Goal: Check status: Check status

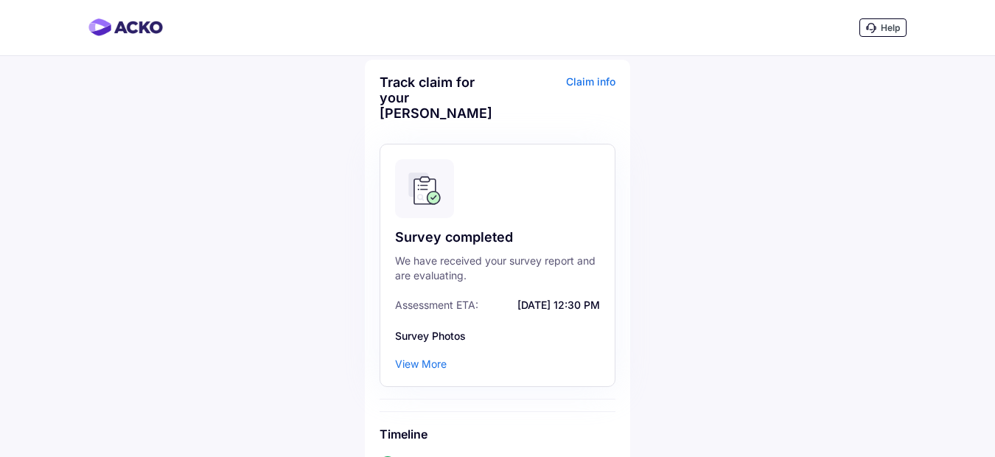
click at [429, 357] on div "View More" at bounding box center [421, 364] width 52 height 15
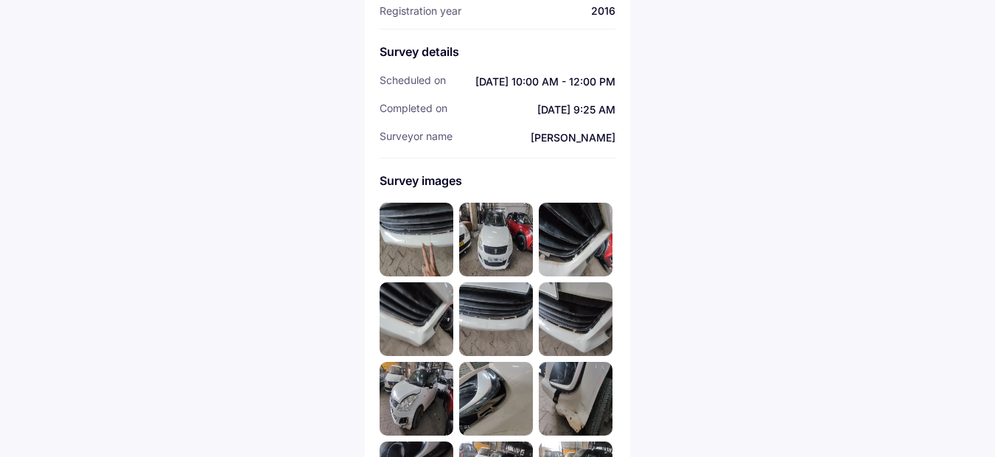
scroll to position [295, 0]
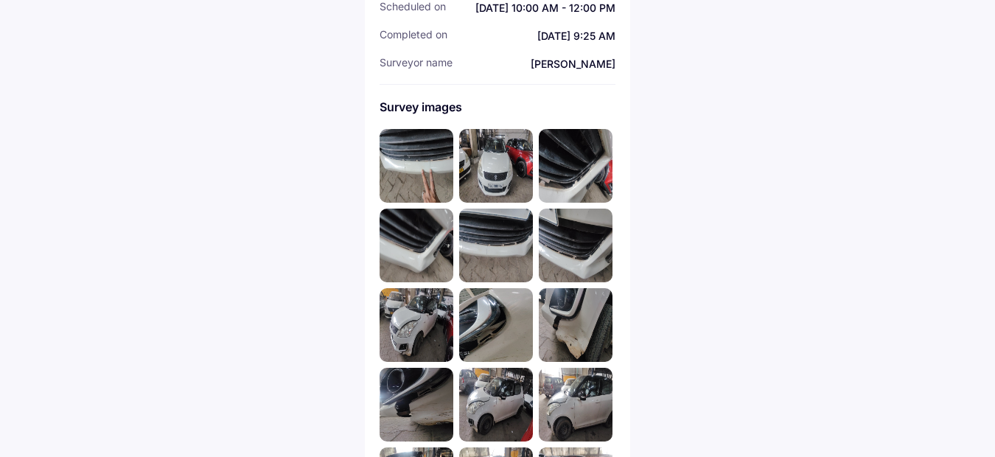
click at [421, 153] on img at bounding box center [417, 166] width 74 height 74
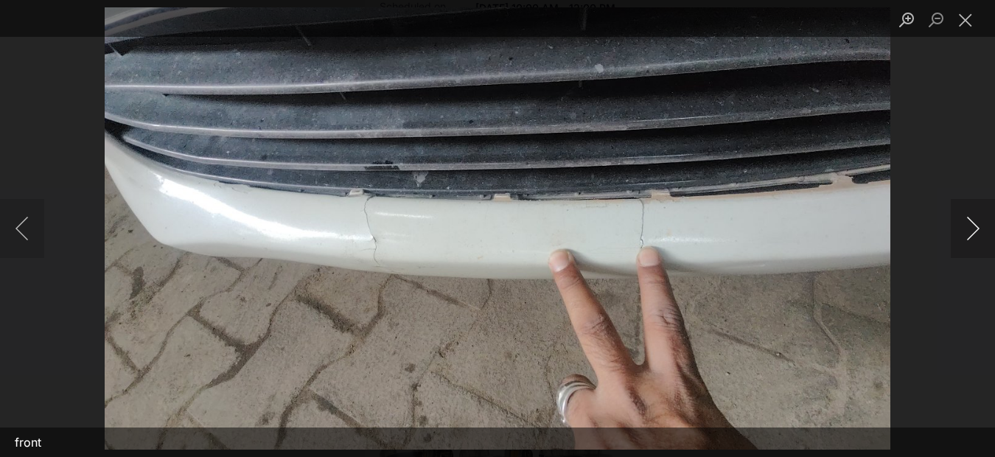
click at [965, 231] on button "Next image" at bounding box center [973, 228] width 44 height 59
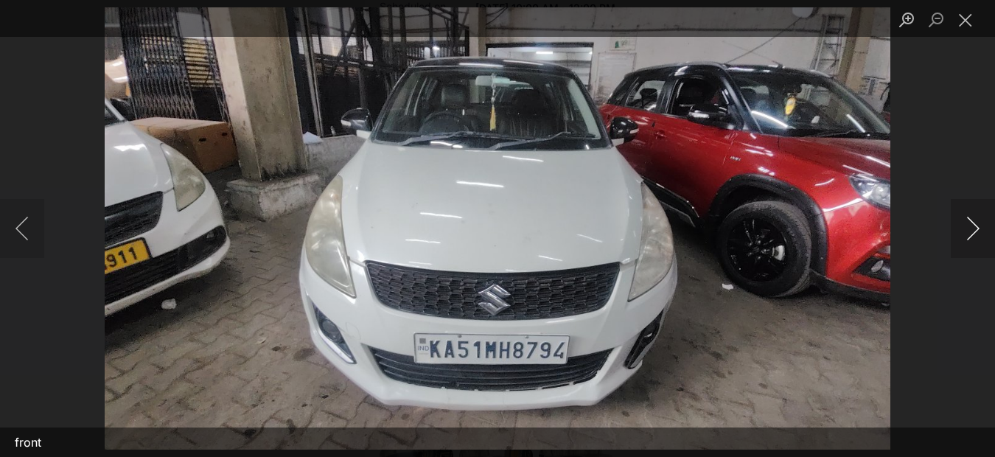
click at [965, 231] on button "Next image" at bounding box center [973, 228] width 44 height 59
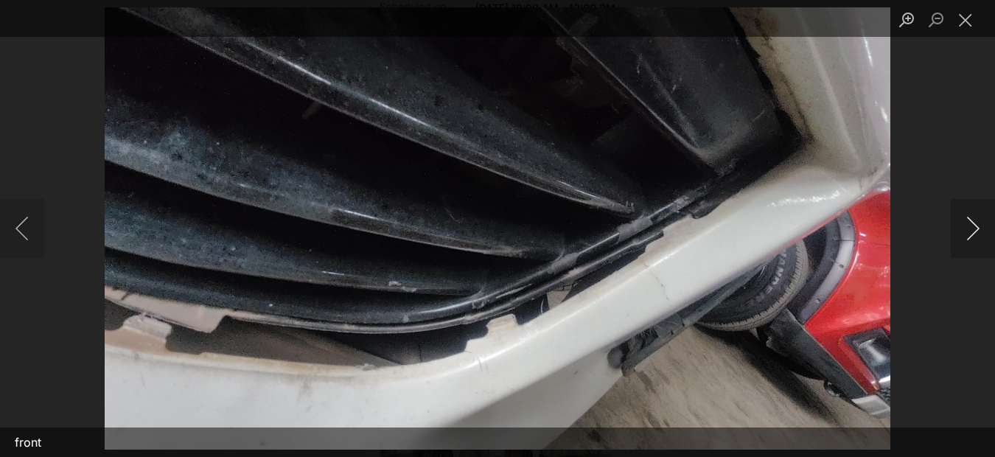
click at [965, 231] on button "Next image" at bounding box center [973, 228] width 44 height 59
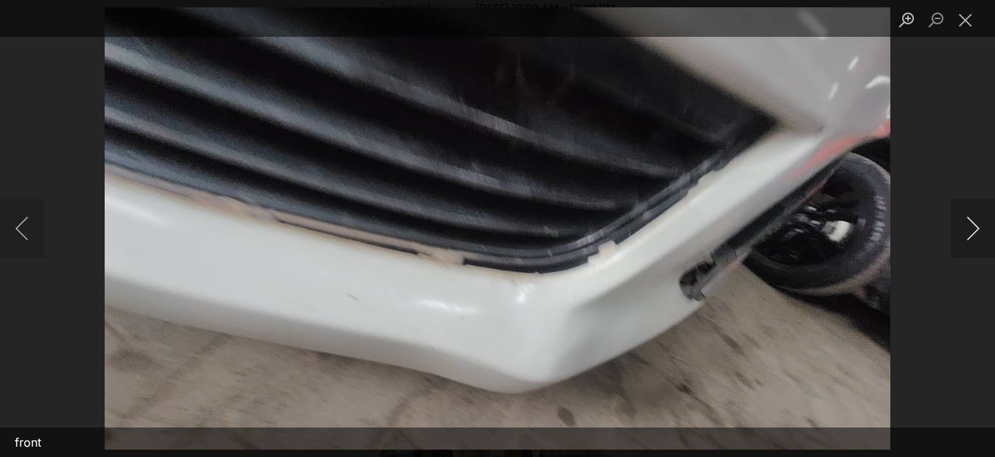
click at [965, 231] on button "Next image" at bounding box center [973, 228] width 44 height 59
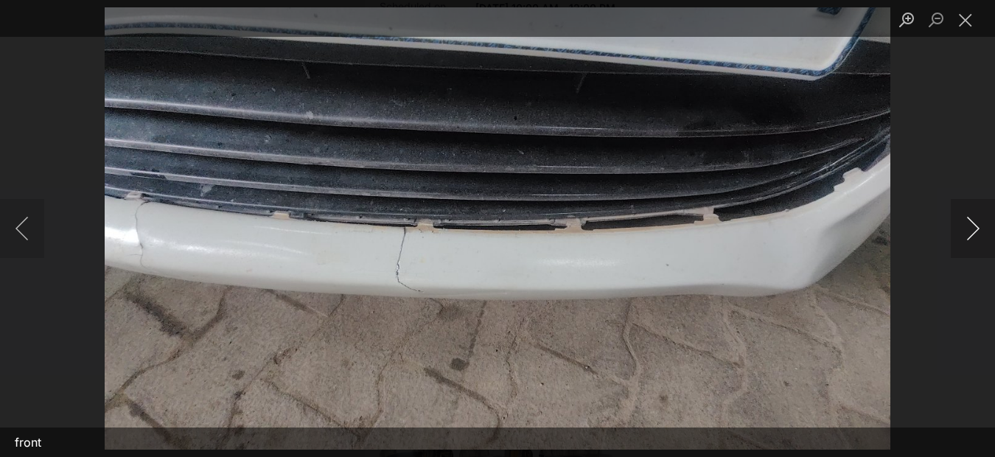
click at [965, 231] on button "Next image" at bounding box center [973, 228] width 44 height 59
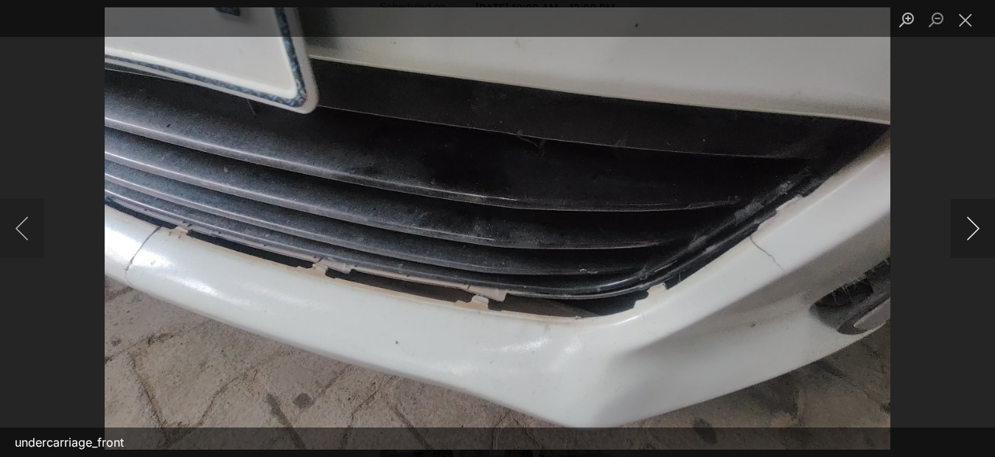
click at [965, 231] on button "Next image" at bounding box center [973, 228] width 44 height 59
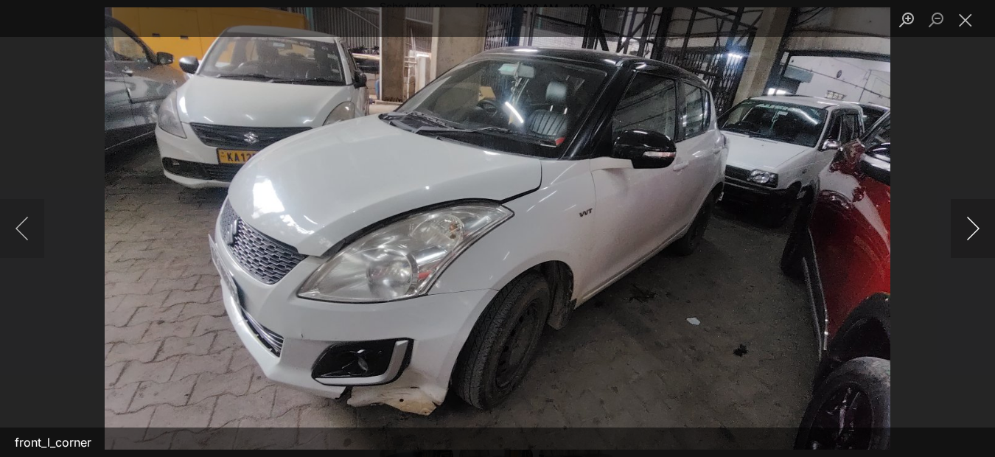
click at [965, 231] on button "Next image" at bounding box center [973, 228] width 44 height 59
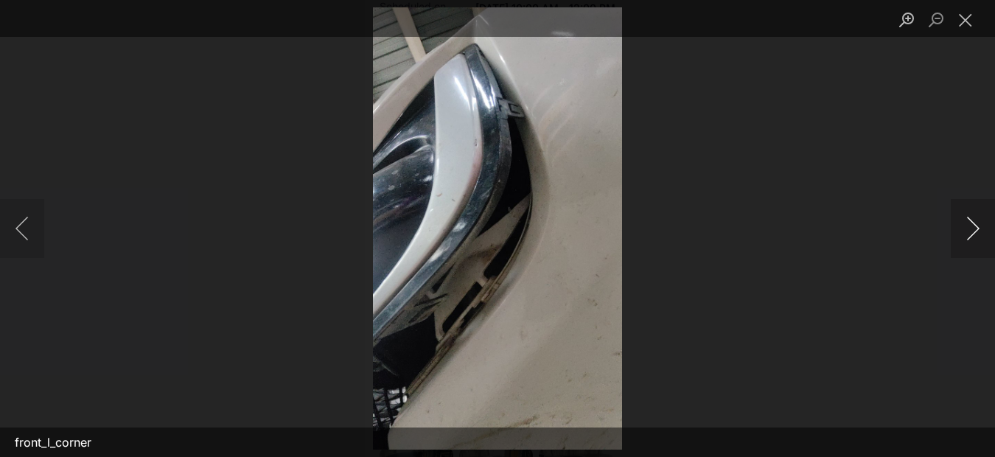
click at [965, 231] on button "Next image" at bounding box center [973, 228] width 44 height 59
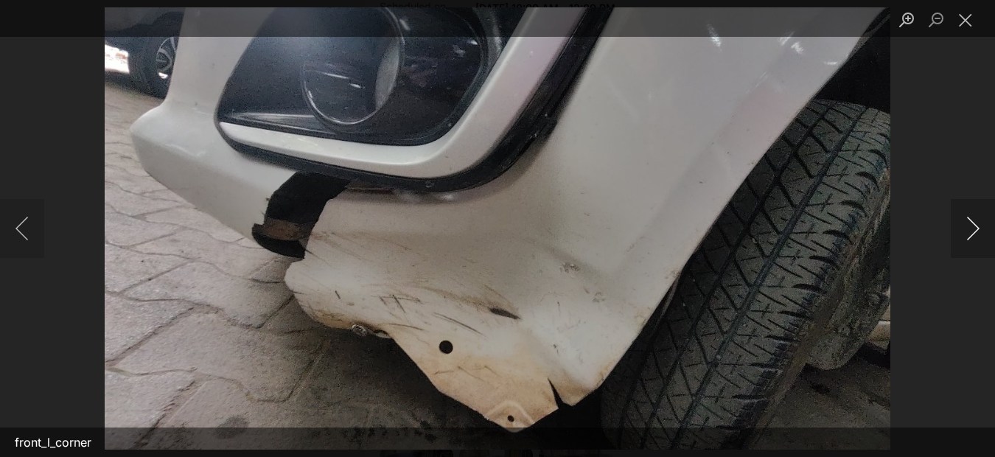
click at [965, 231] on button "Next image" at bounding box center [973, 228] width 44 height 59
click at [18, 234] on button "Previous image" at bounding box center [22, 228] width 44 height 59
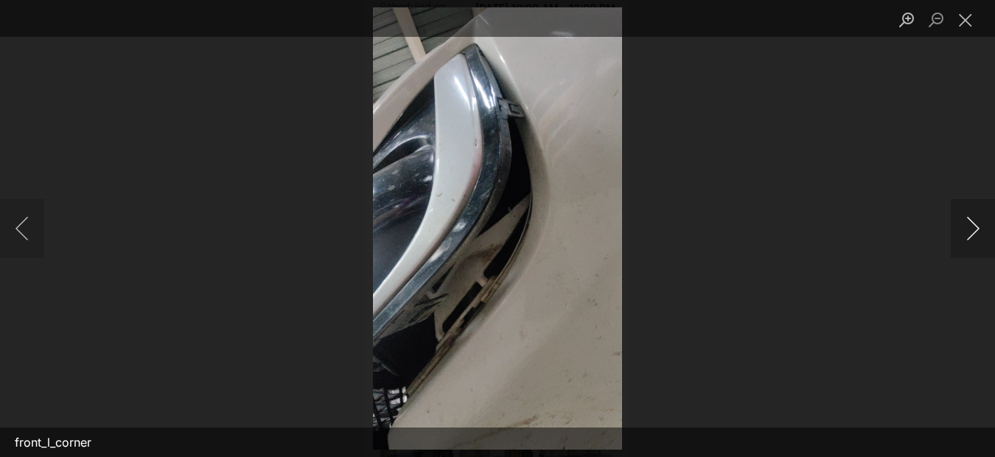
click at [956, 232] on button "Next image" at bounding box center [973, 228] width 44 height 59
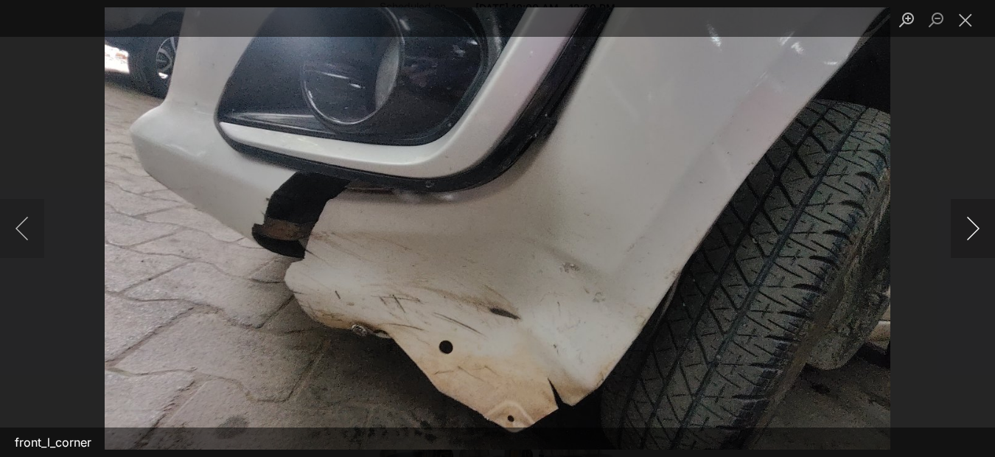
click at [968, 236] on button "Next image" at bounding box center [973, 228] width 44 height 59
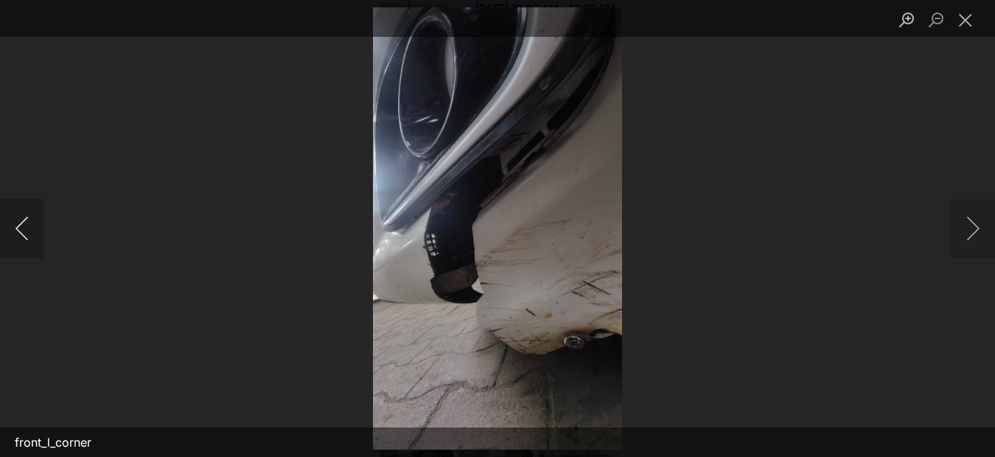
click at [23, 228] on button "Previous image" at bounding box center [22, 228] width 44 height 59
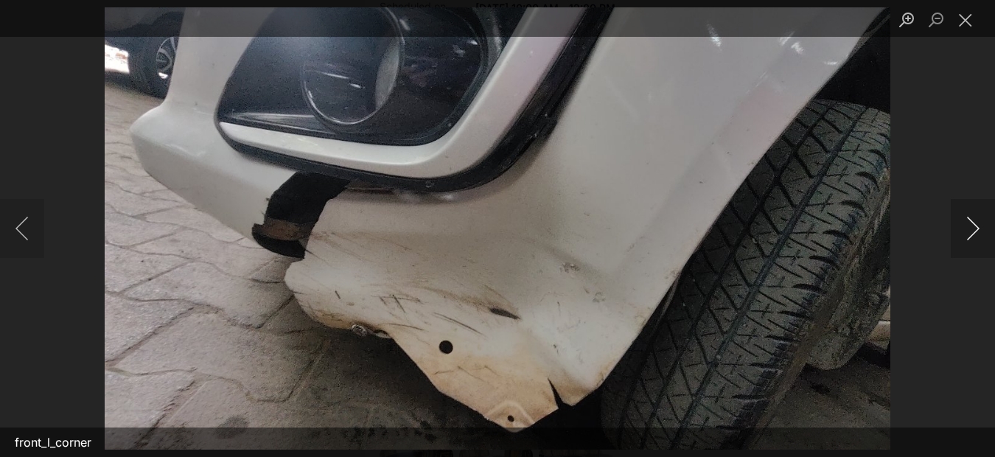
click at [971, 226] on button "Next image" at bounding box center [973, 228] width 44 height 59
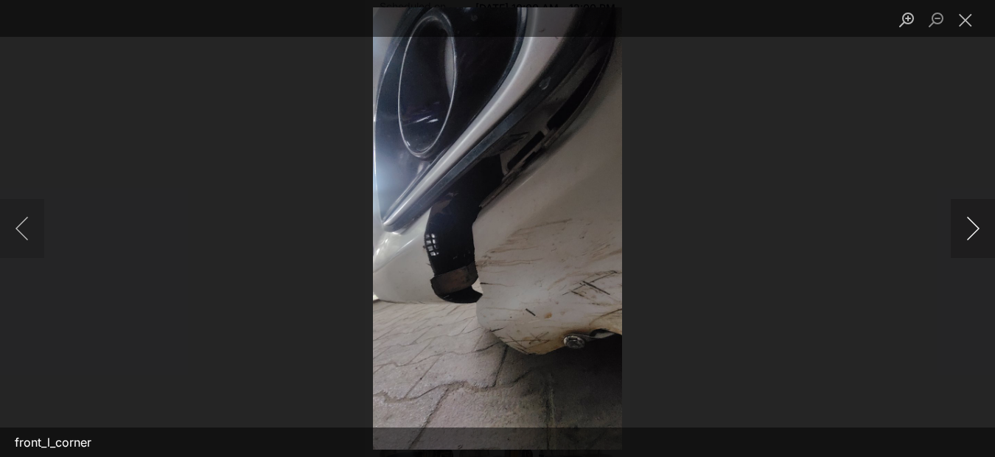
click at [971, 240] on button "Next image" at bounding box center [973, 228] width 44 height 59
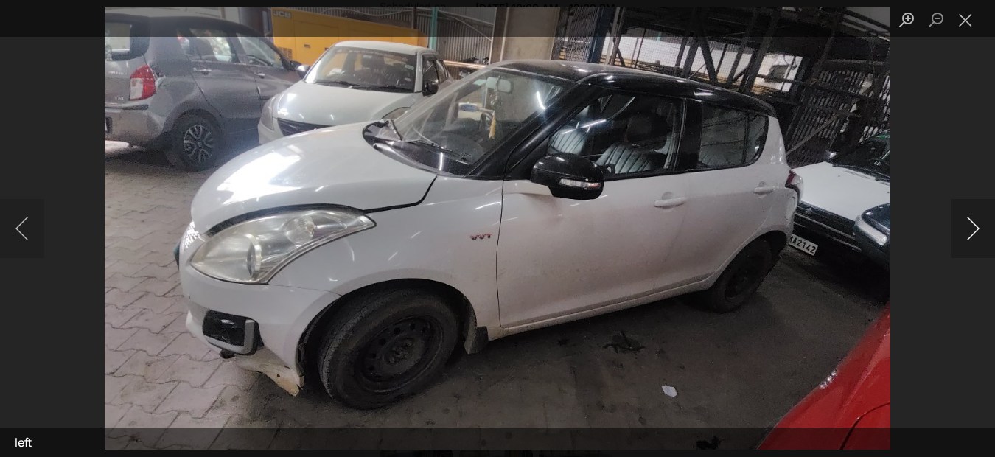
click at [974, 226] on button "Next image" at bounding box center [973, 228] width 44 height 59
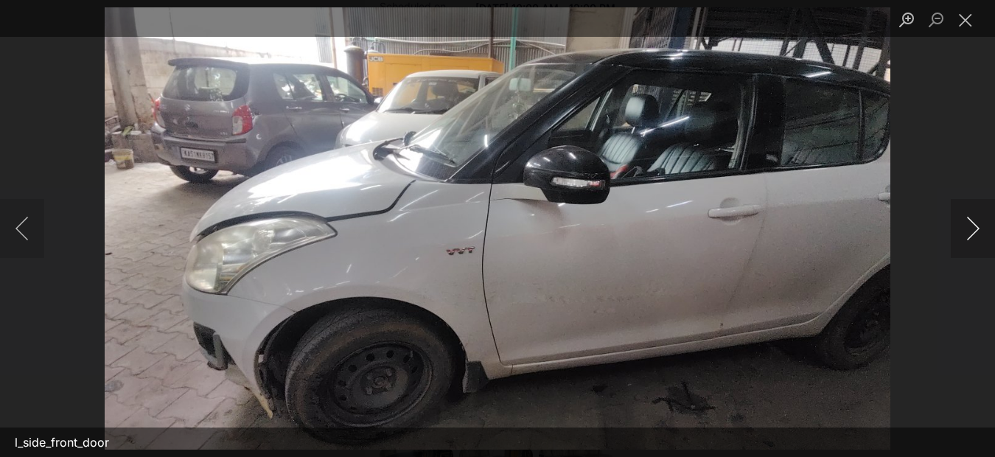
click at [979, 218] on button "Next image" at bounding box center [973, 228] width 44 height 59
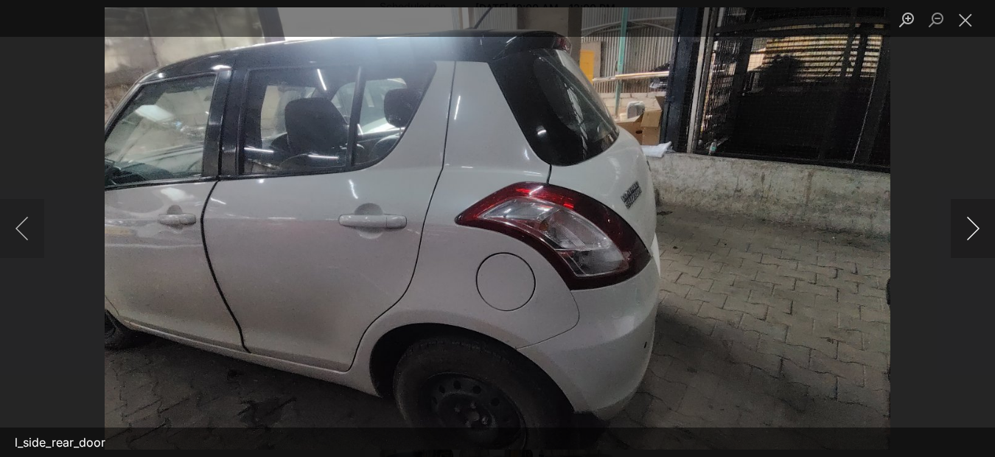
click at [975, 231] on button "Next image" at bounding box center [973, 228] width 44 height 59
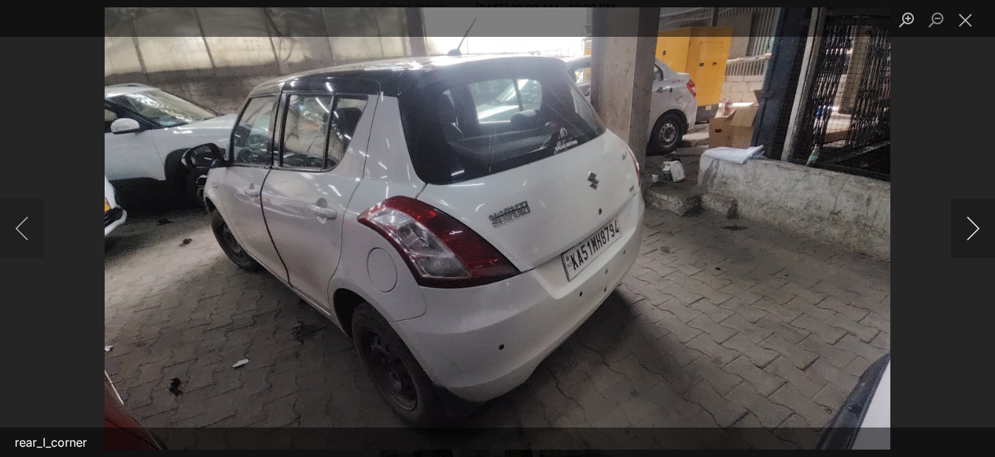
click at [975, 231] on button "Next image" at bounding box center [973, 228] width 44 height 59
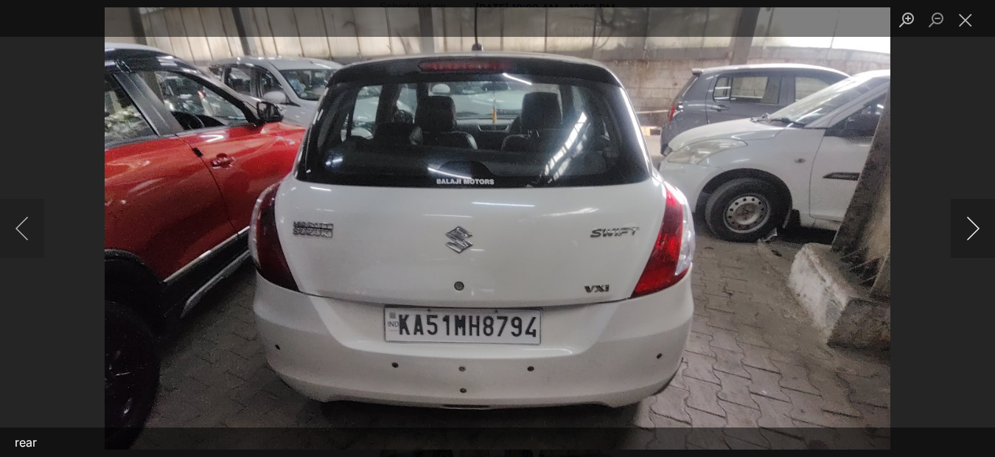
click at [974, 231] on button "Next image" at bounding box center [973, 228] width 44 height 59
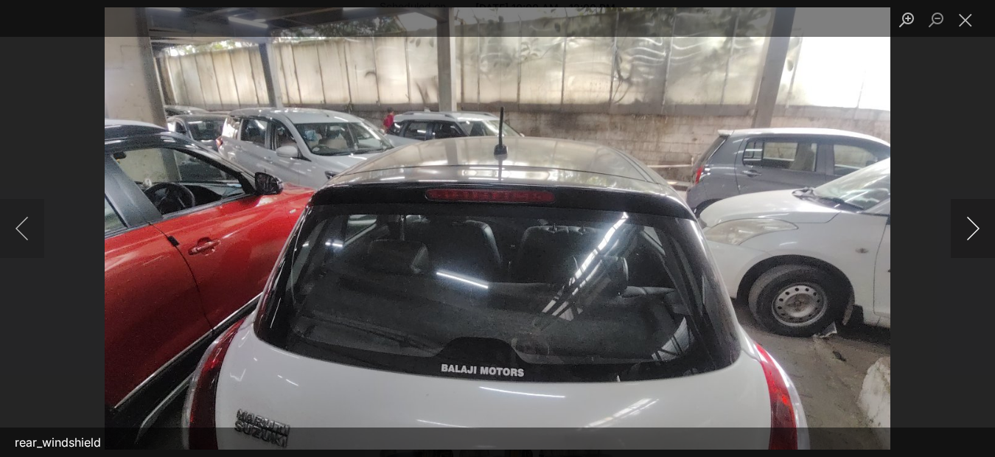
click at [974, 231] on button "Next image" at bounding box center [973, 228] width 44 height 59
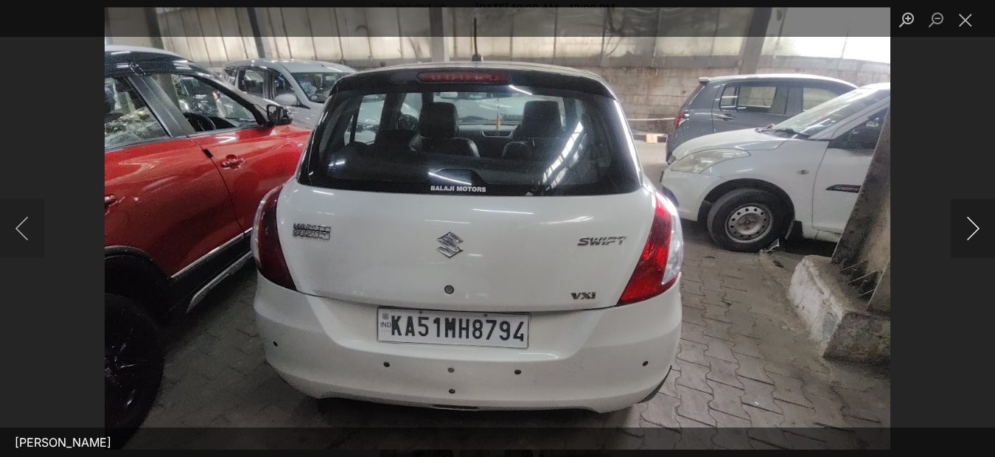
click at [974, 231] on button "Next image" at bounding box center [973, 228] width 44 height 59
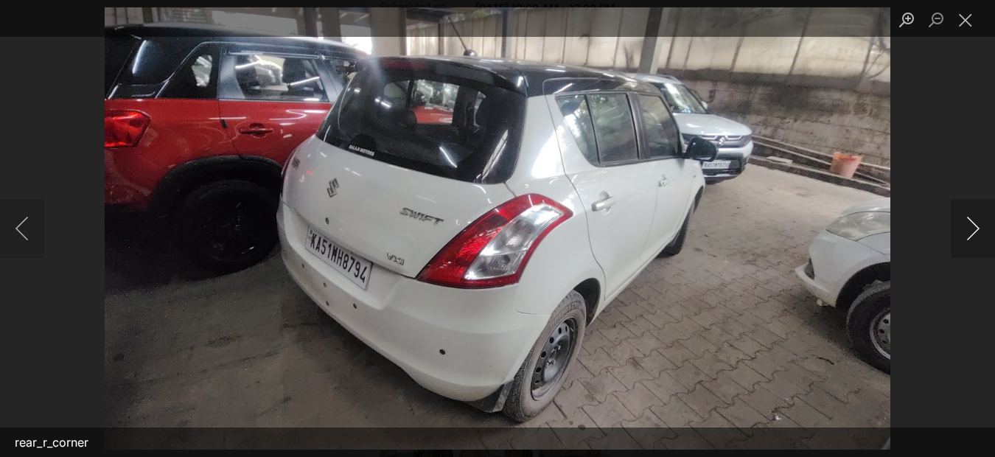
click at [974, 231] on button "Next image" at bounding box center [973, 228] width 44 height 59
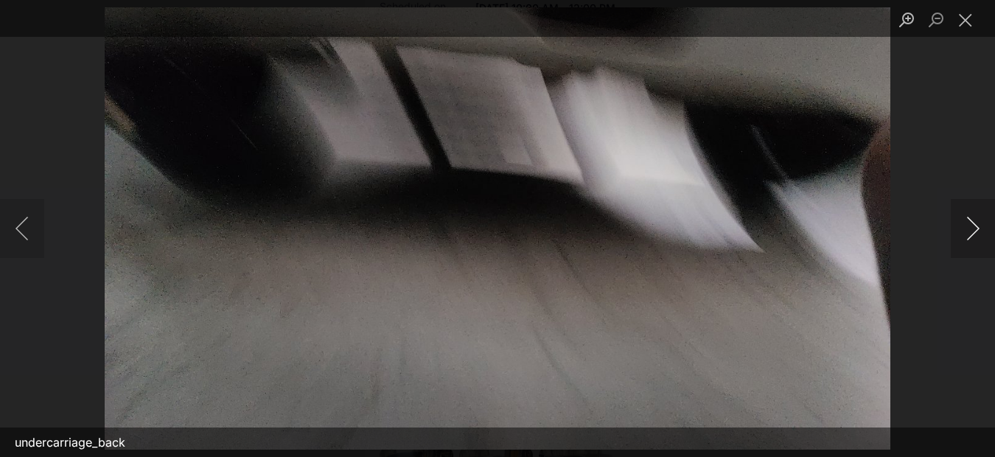
click at [974, 231] on button "Next image" at bounding box center [973, 228] width 44 height 59
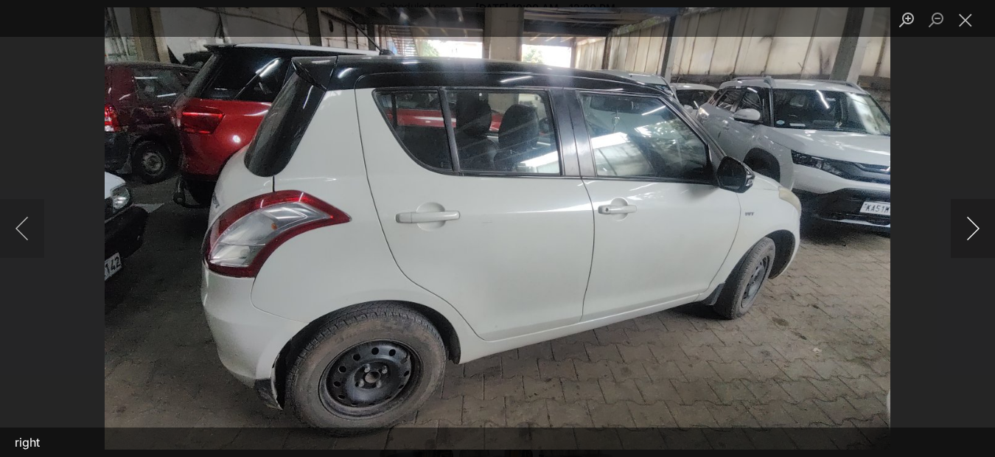
click at [974, 231] on button "Next image" at bounding box center [973, 228] width 44 height 59
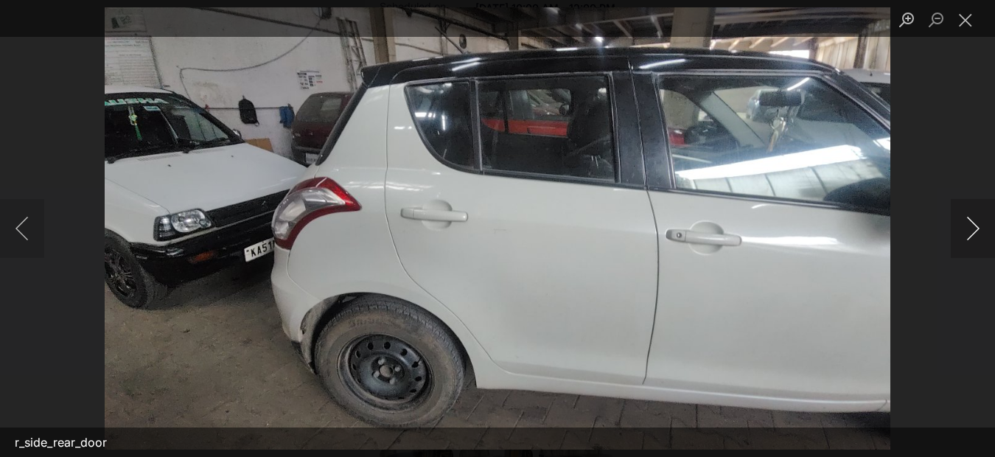
click at [974, 231] on button "Next image" at bounding box center [973, 228] width 44 height 59
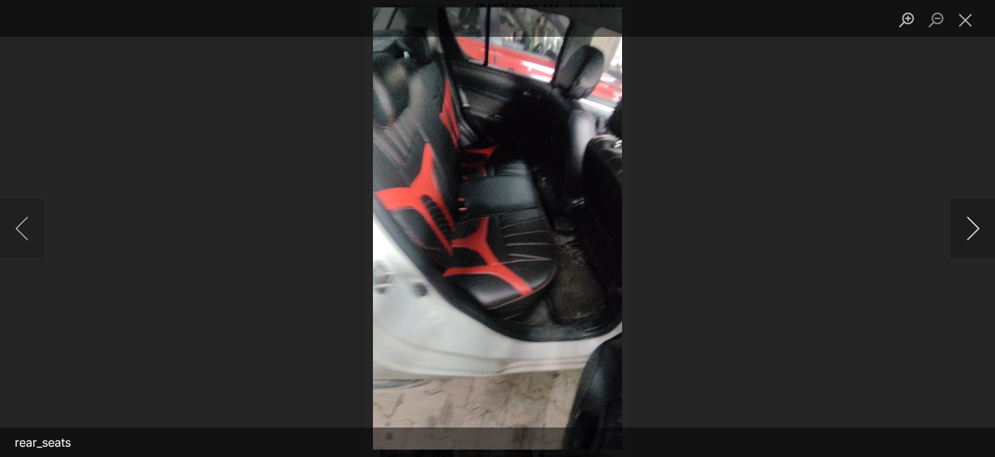
click at [974, 231] on button "Next image" at bounding box center [973, 228] width 44 height 59
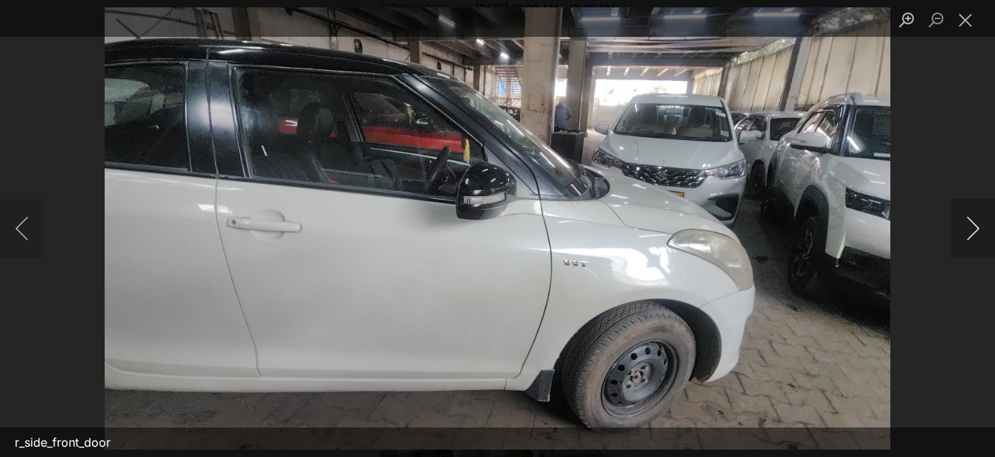
click at [974, 231] on button "Next image" at bounding box center [973, 228] width 44 height 59
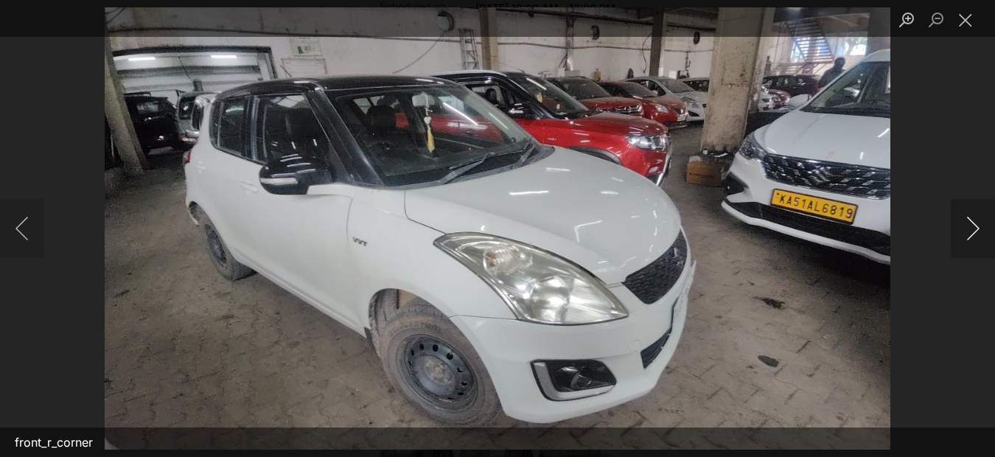
click at [974, 231] on button "Next image" at bounding box center [973, 228] width 44 height 59
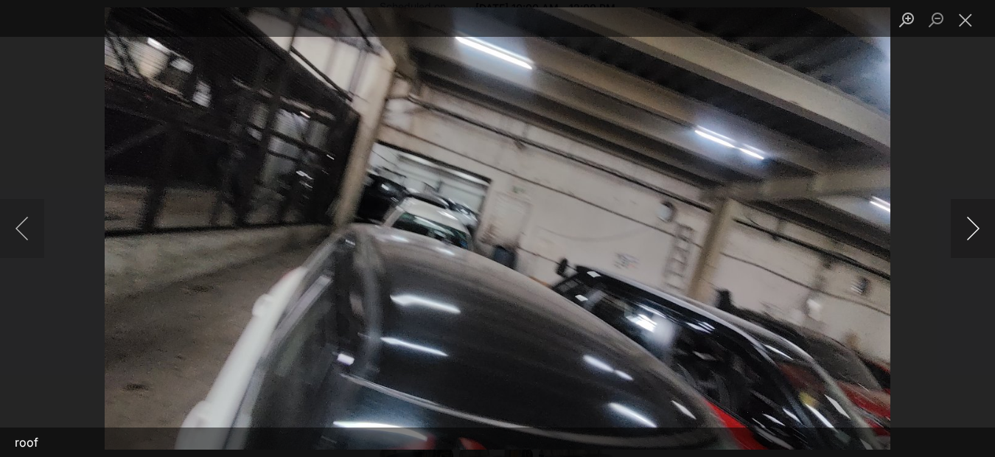
click at [974, 231] on button "Next image" at bounding box center [973, 228] width 44 height 59
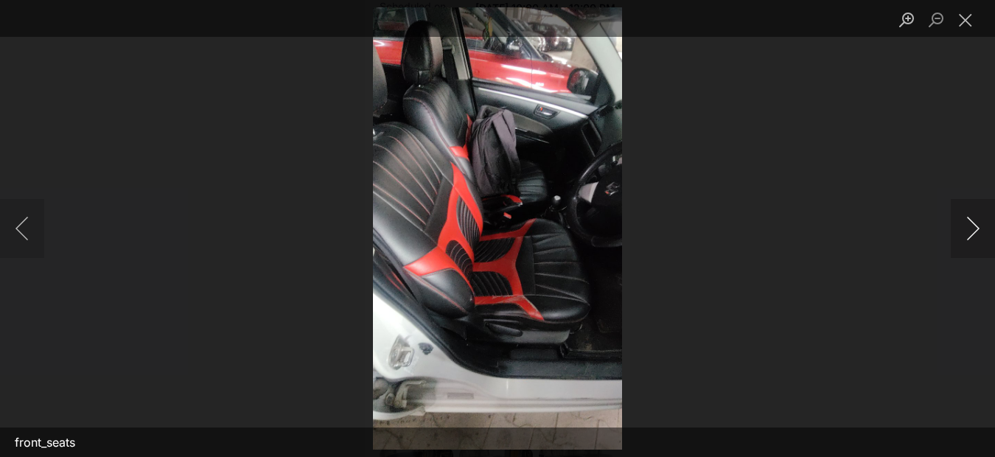
click at [974, 231] on button "Next image" at bounding box center [973, 228] width 44 height 59
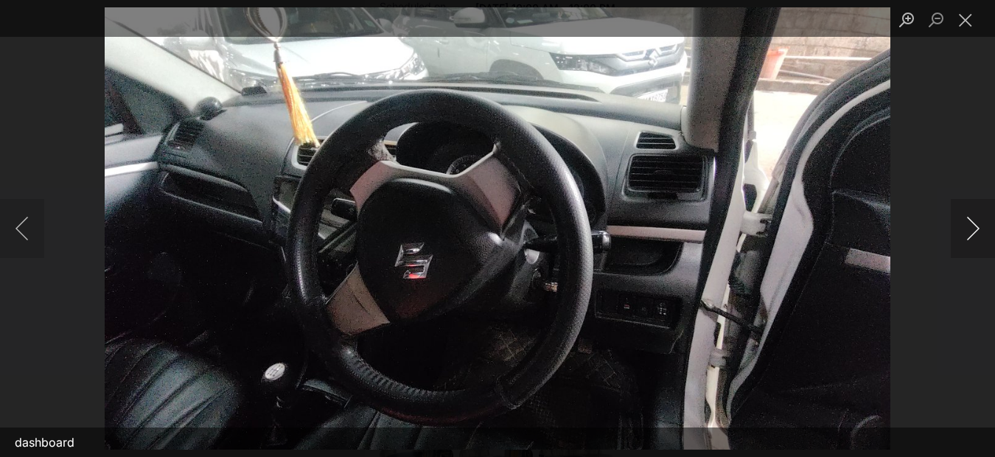
click at [974, 231] on button "Next image" at bounding box center [973, 228] width 44 height 59
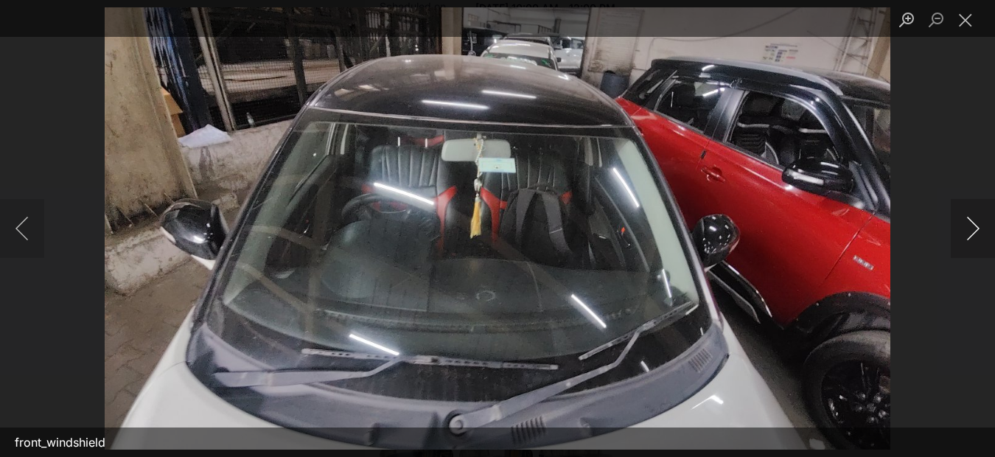
click at [974, 231] on button "Next image" at bounding box center [973, 228] width 44 height 59
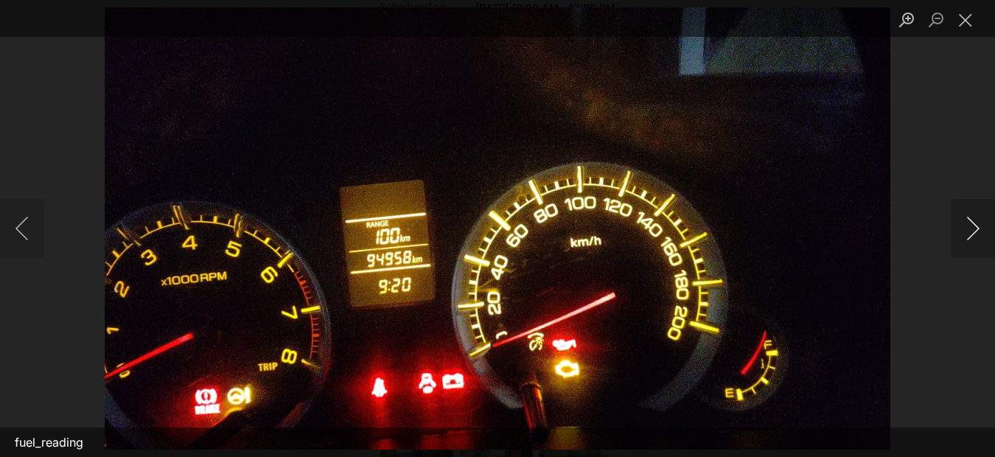
click at [974, 231] on button "Next image" at bounding box center [973, 228] width 44 height 59
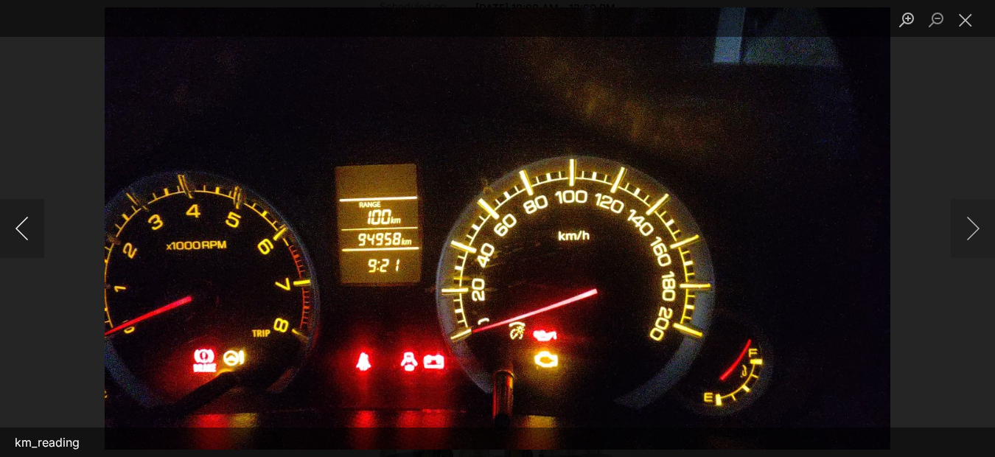
click at [15, 234] on button "Previous image" at bounding box center [22, 228] width 44 height 59
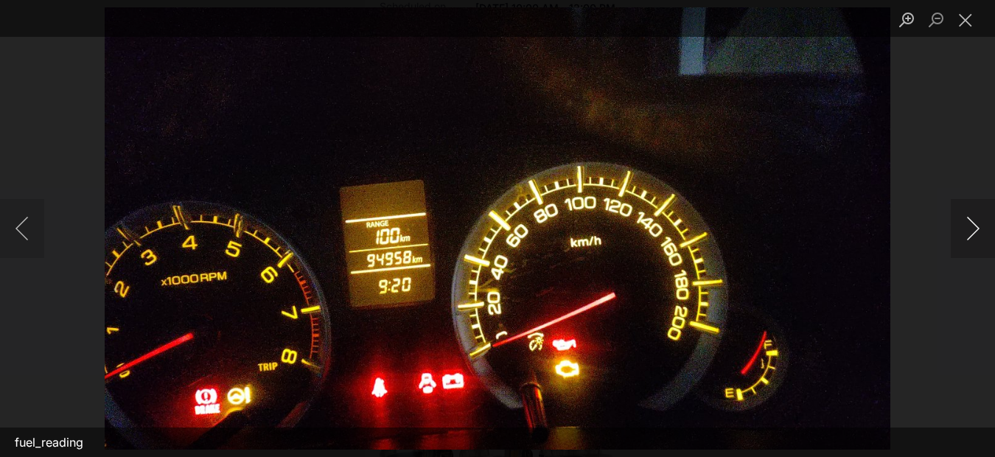
click at [980, 226] on button "Next image" at bounding box center [973, 228] width 44 height 59
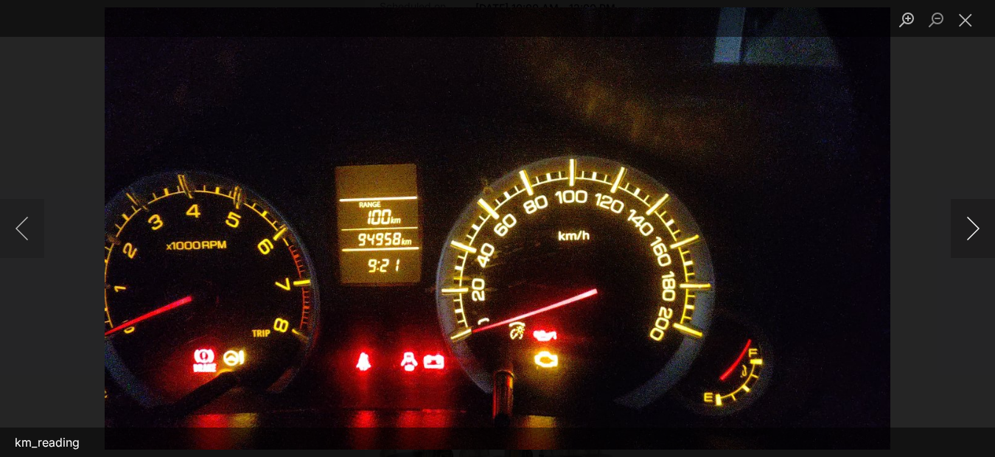
click at [980, 226] on button "Next image" at bounding box center [973, 228] width 44 height 59
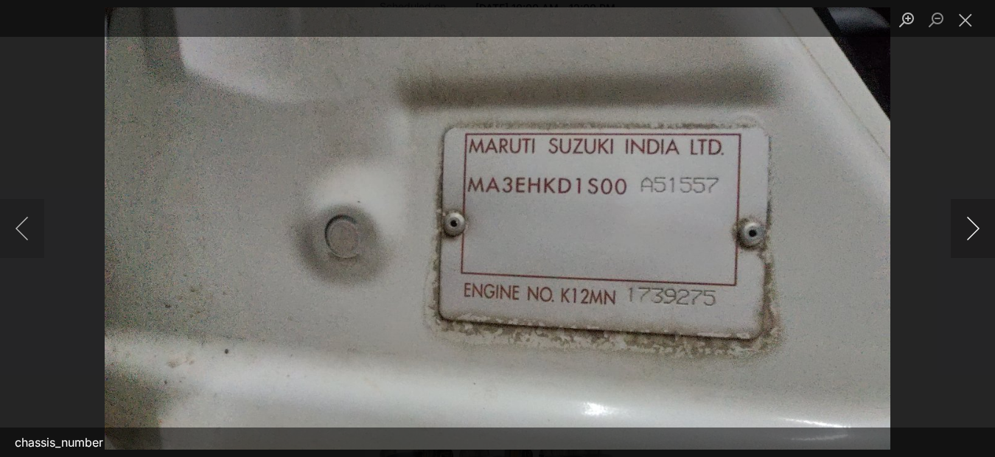
click at [980, 226] on button "Next image" at bounding box center [973, 228] width 44 height 59
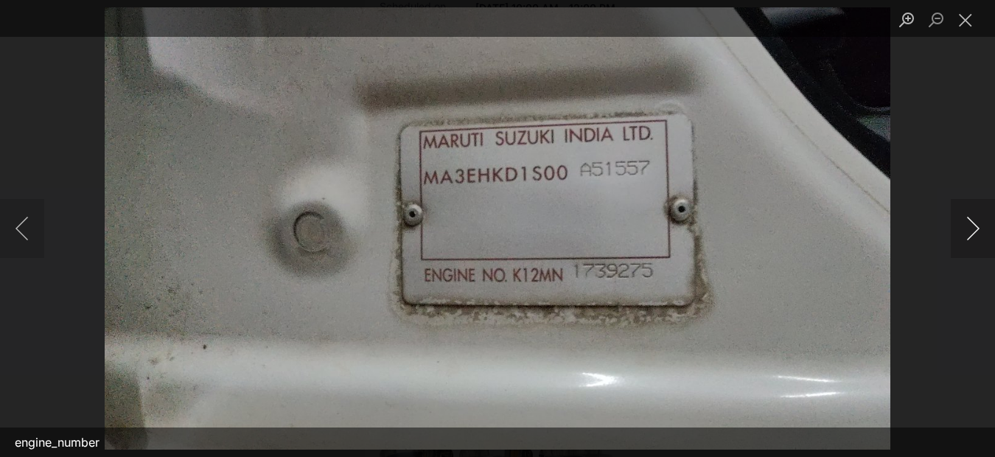
click at [980, 226] on button "Next image" at bounding box center [973, 228] width 44 height 59
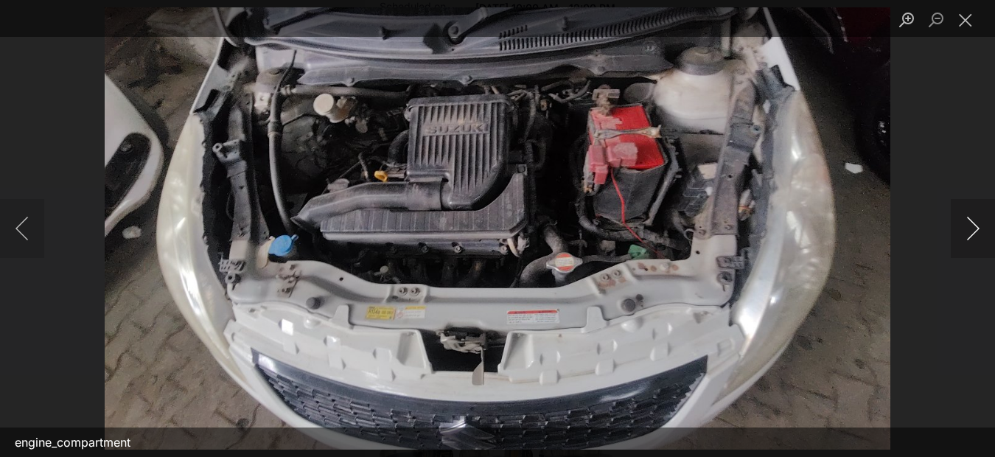
click at [980, 226] on button "Next image" at bounding box center [973, 228] width 44 height 59
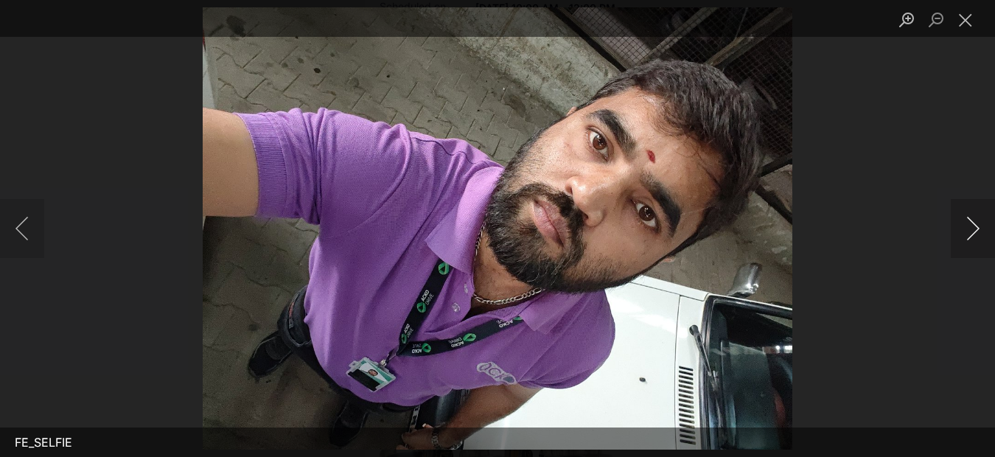
click at [980, 226] on button "Next image" at bounding box center [973, 228] width 44 height 59
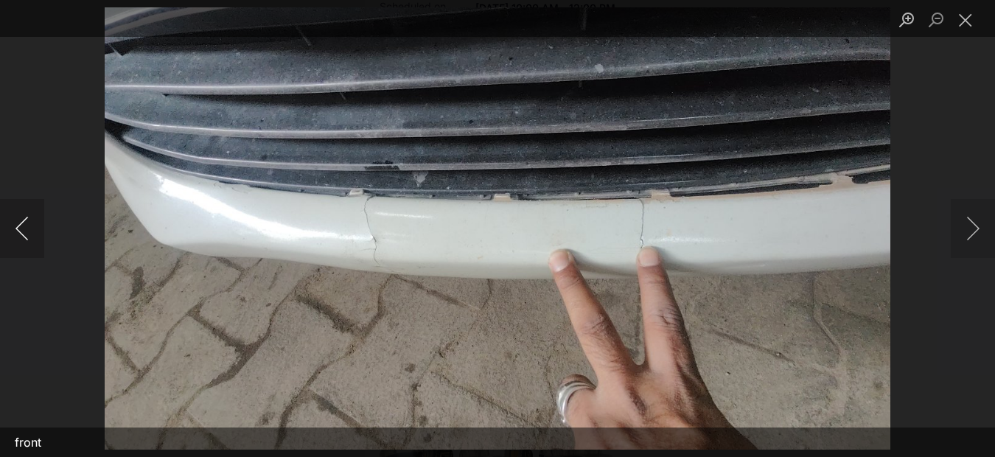
click at [20, 239] on button "Previous image" at bounding box center [22, 228] width 44 height 59
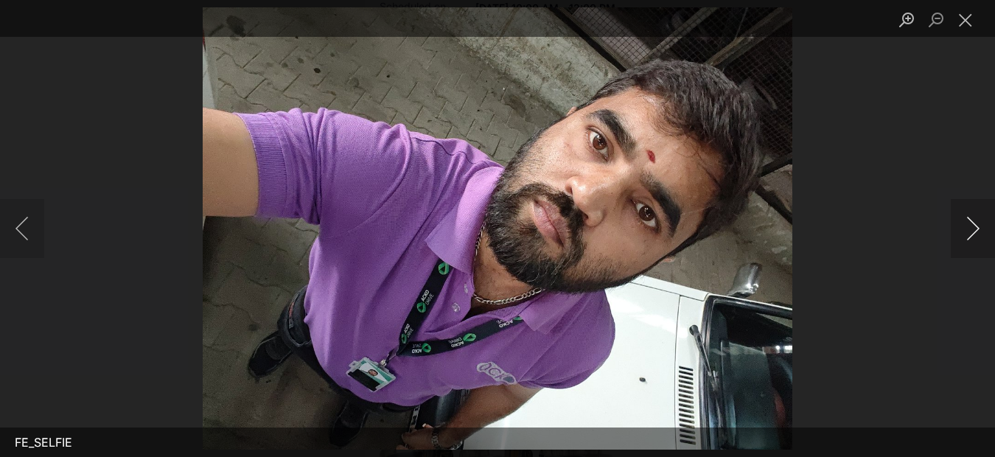
click at [973, 234] on button "Next image" at bounding box center [973, 228] width 44 height 59
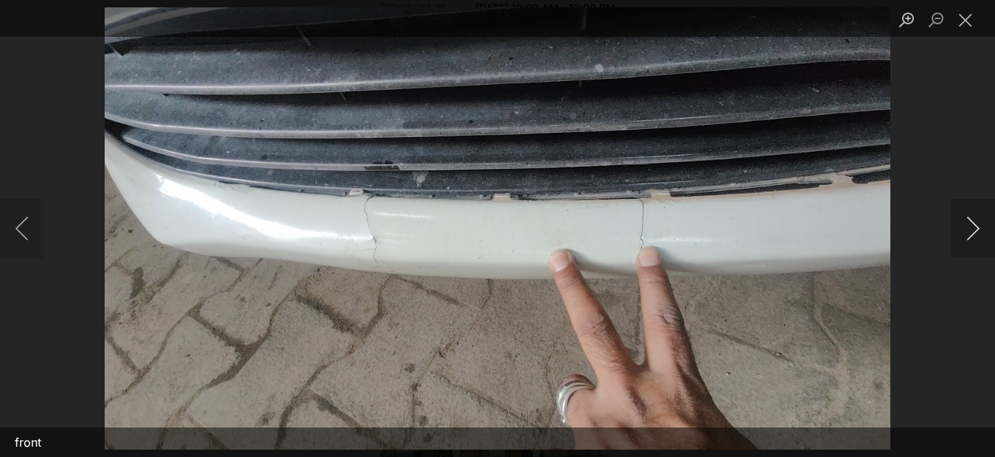
click at [973, 234] on button "Next image" at bounding box center [973, 228] width 44 height 59
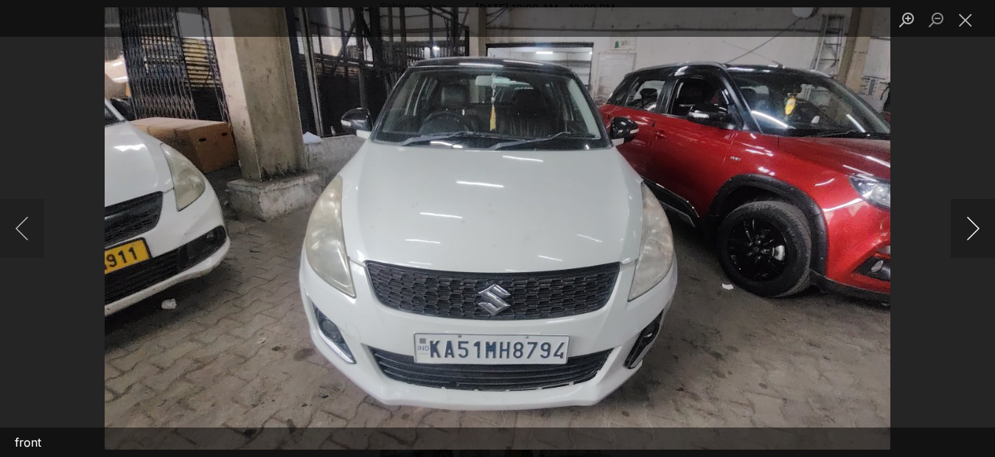
click at [973, 234] on button "Next image" at bounding box center [973, 228] width 44 height 59
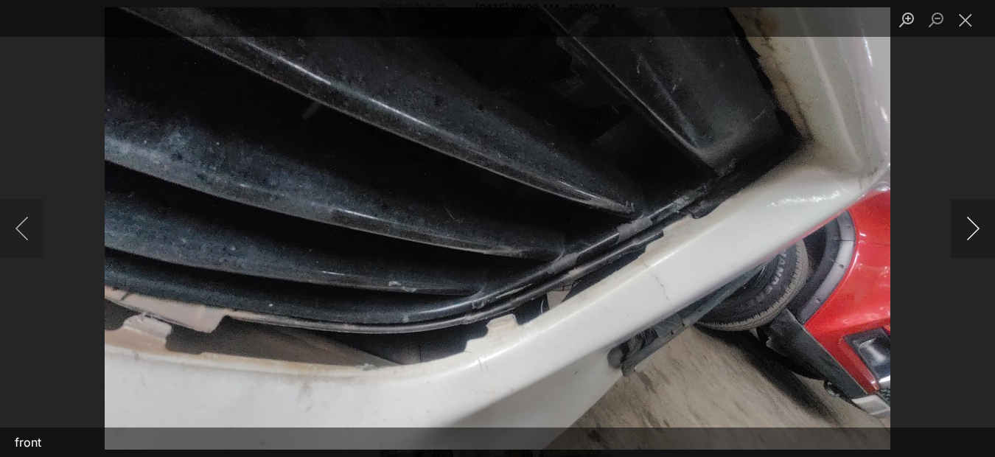
click at [973, 234] on button "Next image" at bounding box center [973, 228] width 44 height 59
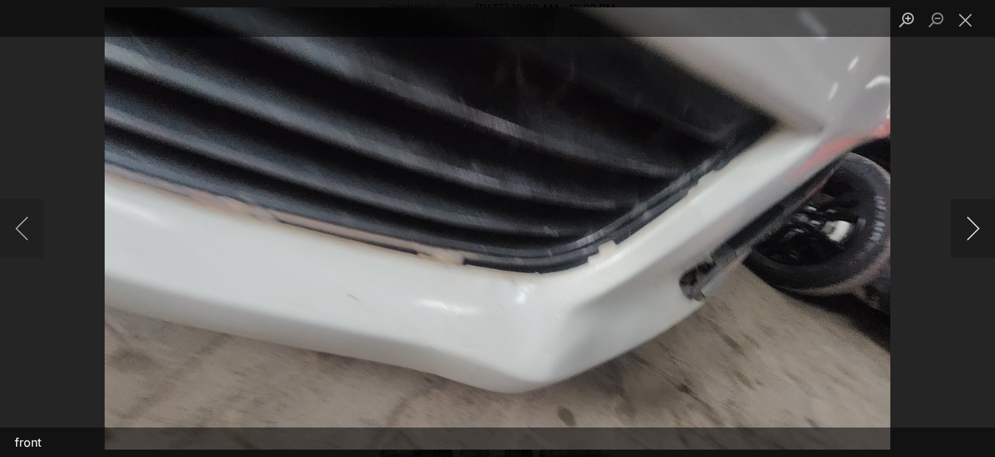
click at [973, 234] on button "Next image" at bounding box center [973, 228] width 44 height 59
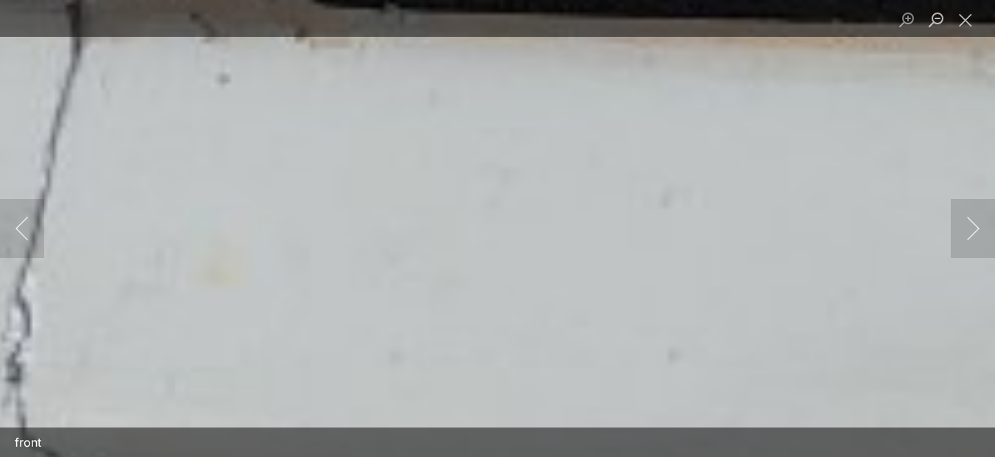
scroll to position [368, 0]
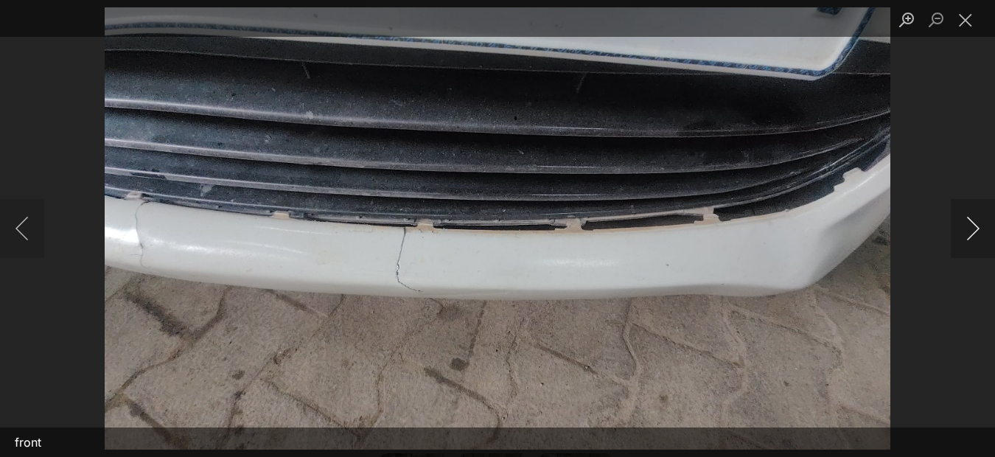
click at [971, 225] on button "Next image" at bounding box center [973, 228] width 44 height 59
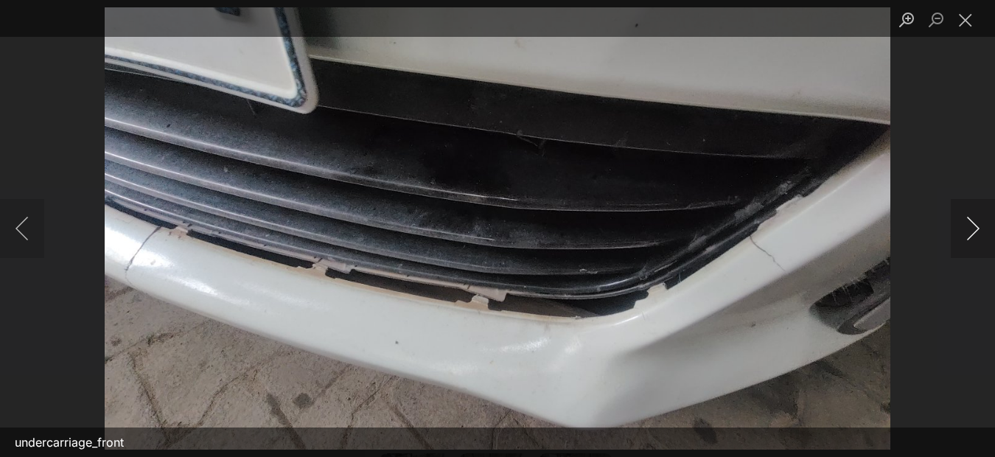
click at [971, 225] on button "Next image" at bounding box center [973, 228] width 44 height 59
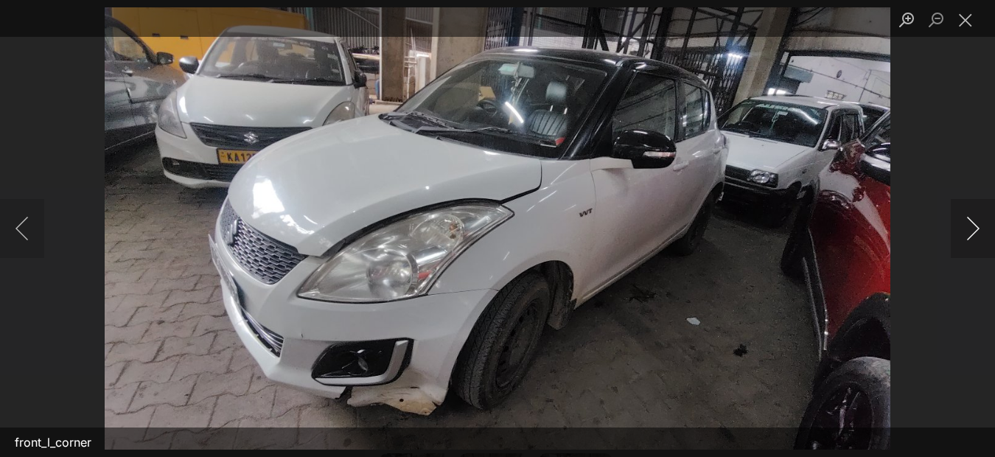
click at [971, 225] on button "Next image" at bounding box center [973, 228] width 44 height 59
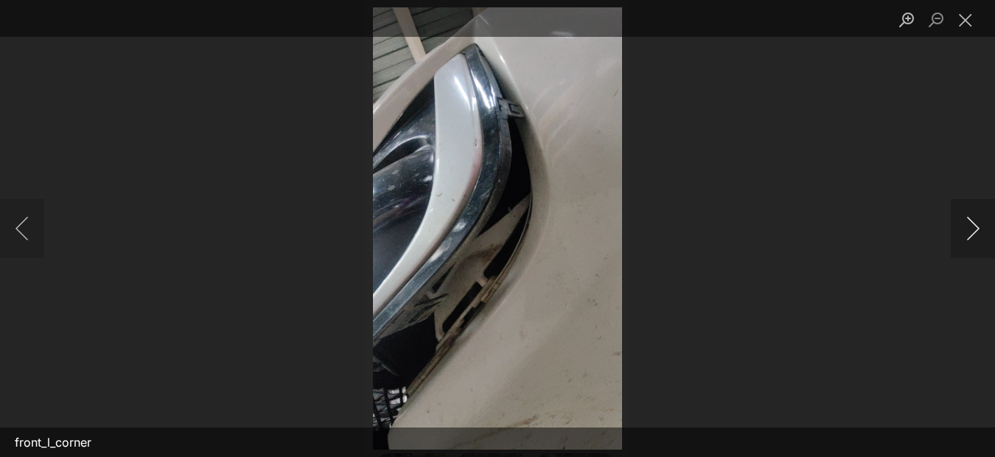
click at [971, 225] on button "Next image" at bounding box center [973, 228] width 44 height 59
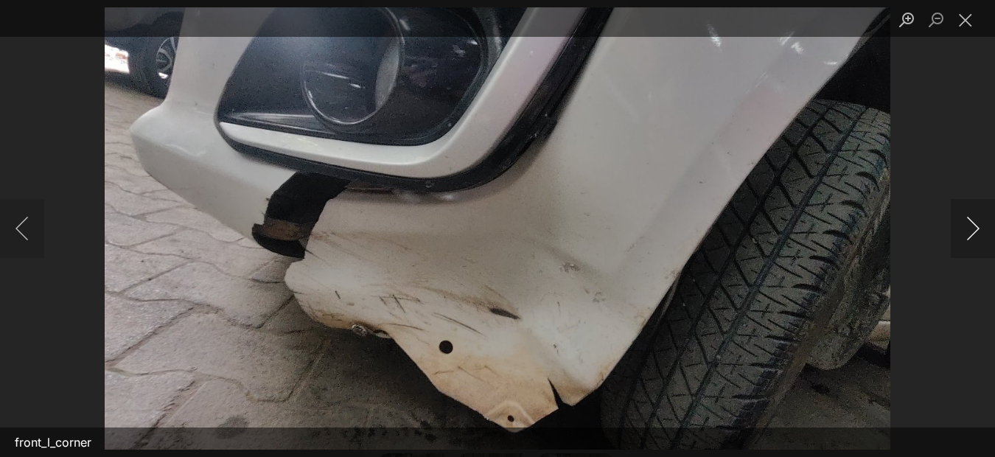
click at [971, 225] on button "Next image" at bounding box center [973, 228] width 44 height 59
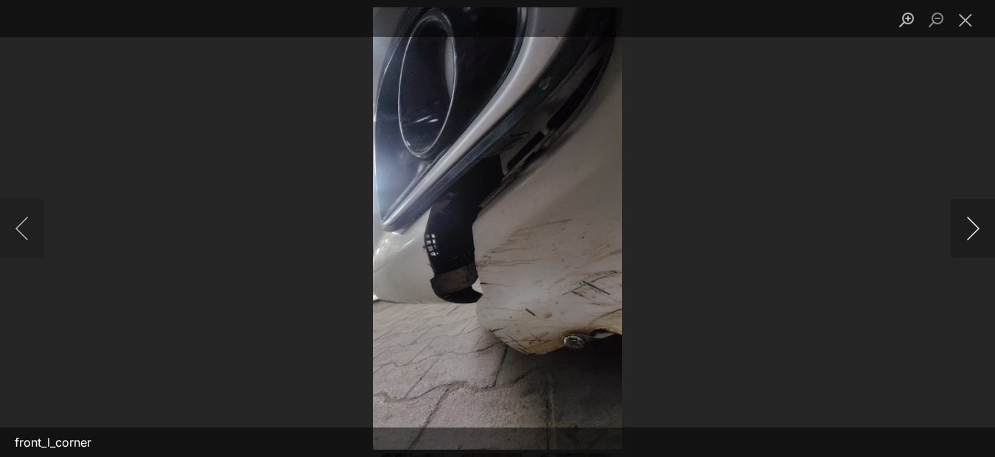
click at [971, 225] on button "Next image" at bounding box center [973, 228] width 44 height 59
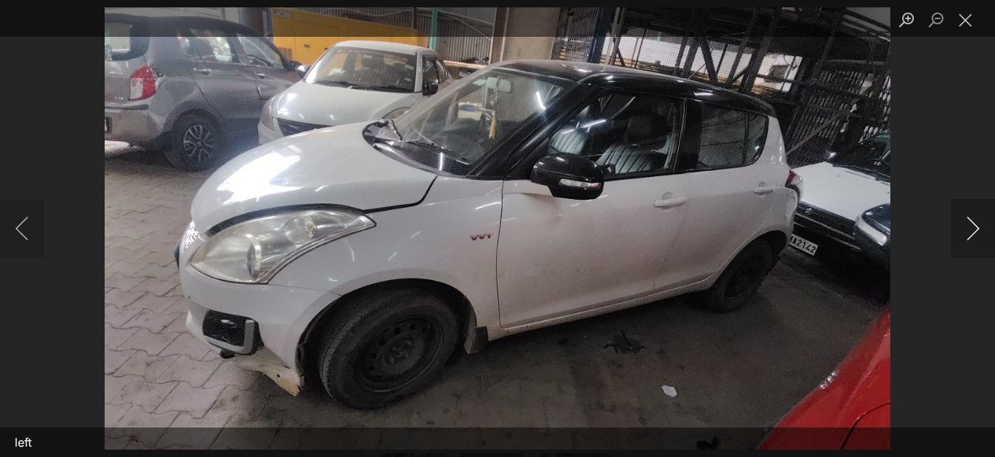
click at [971, 225] on button "Next image" at bounding box center [973, 228] width 44 height 59
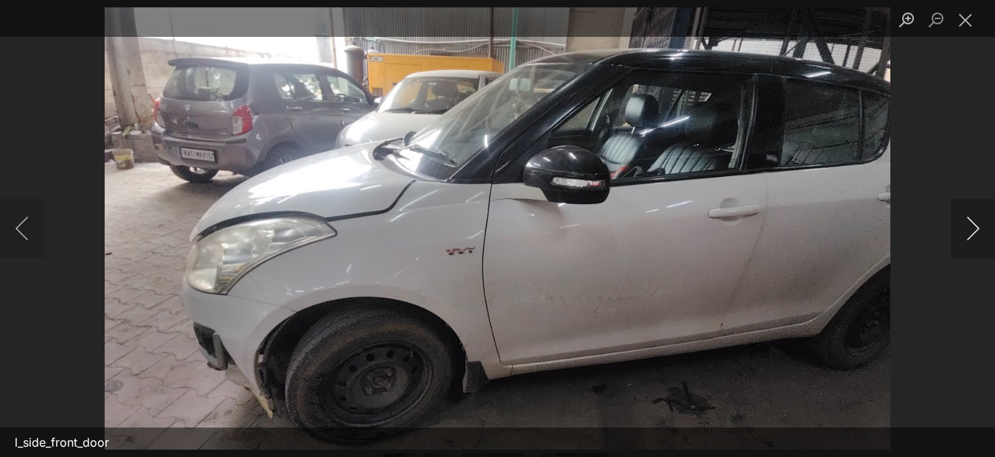
click at [971, 225] on button "Next image" at bounding box center [973, 228] width 44 height 59
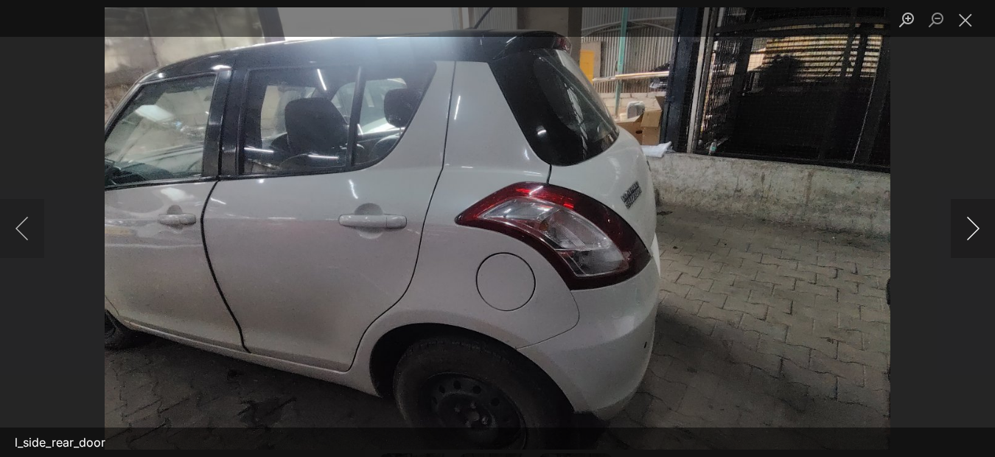
click at [971, 225] on button "Next image" at bounding box center [973, 228] width 44 height 59
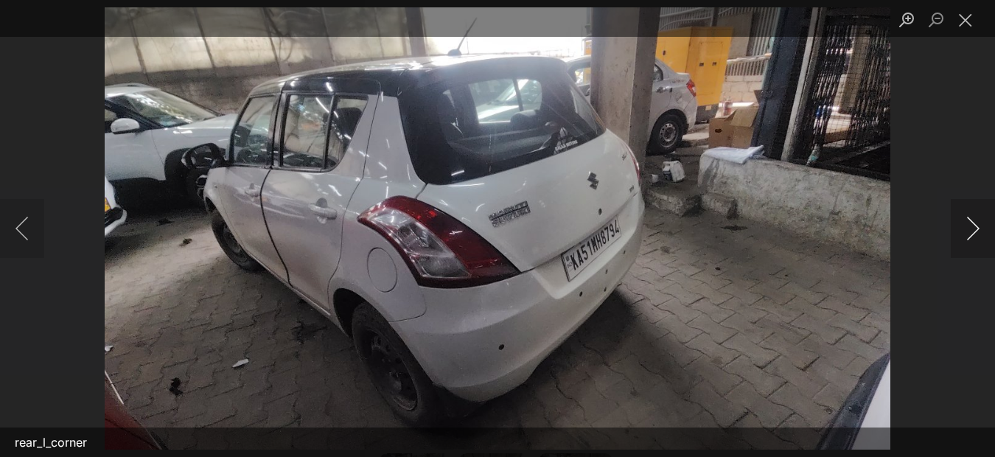
click at [971, 225] on button "Next image" at bounding box center [973, 228] width 44 height 59
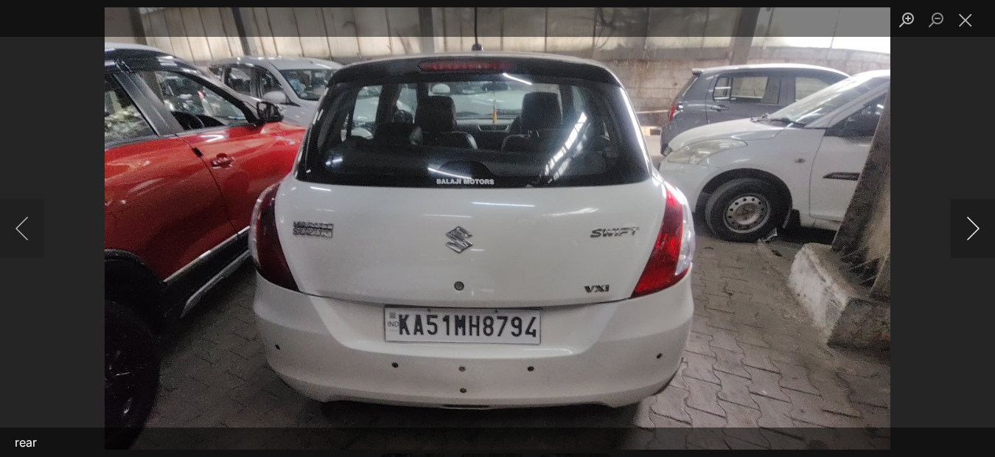
click at [971, 225] on button "Next image" at bounding box center [973, 228] width 44 height 59
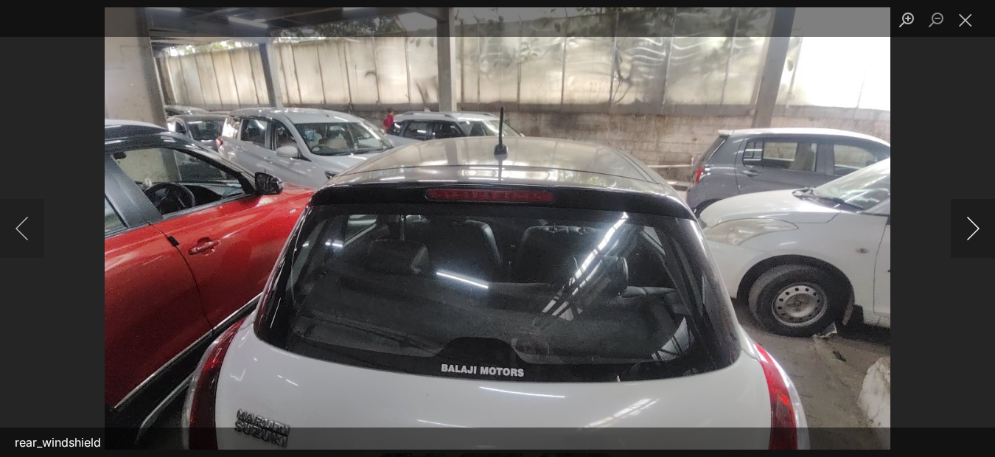
click at [971, 225] on button "Next image" at bounding box center [973, 228] width 44 height 59
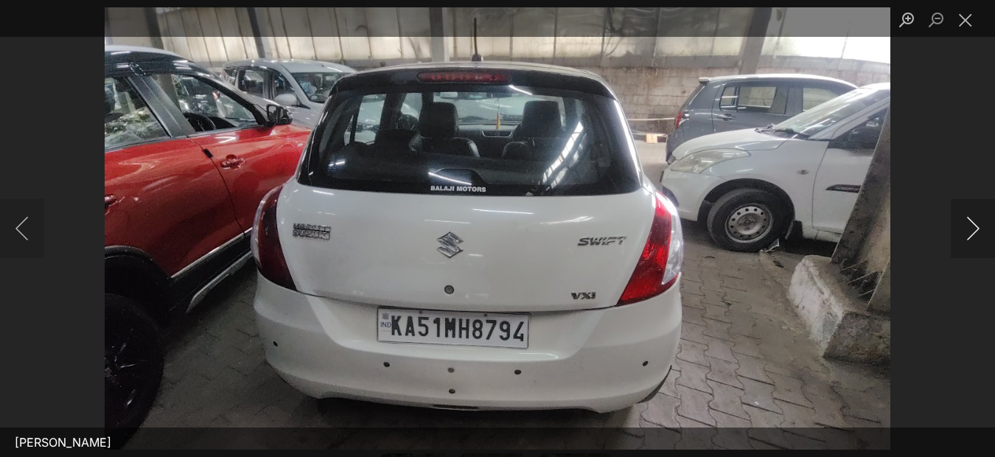
click at [971, 225] on button "Next image" at bounding box center [973, 228] width 44 height 59
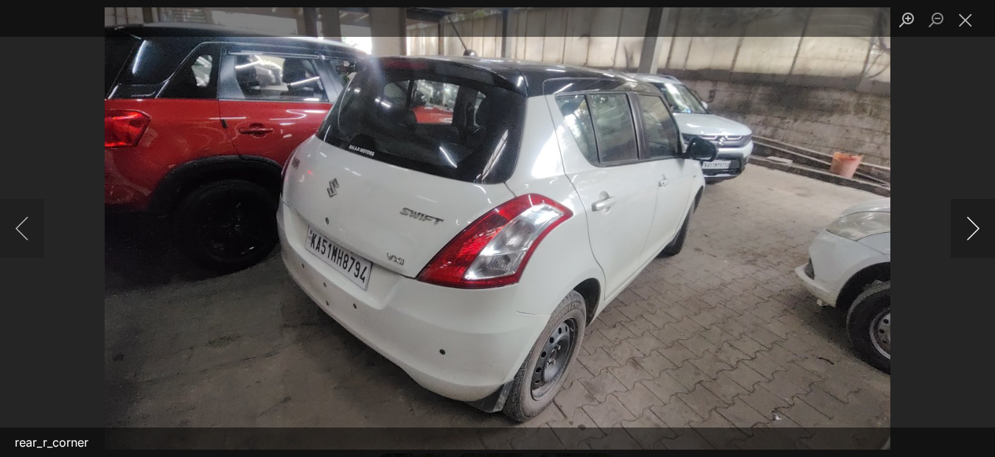
click at [971, 225] on button "Next image" at bounding box center [973, 228] width 44 height 59
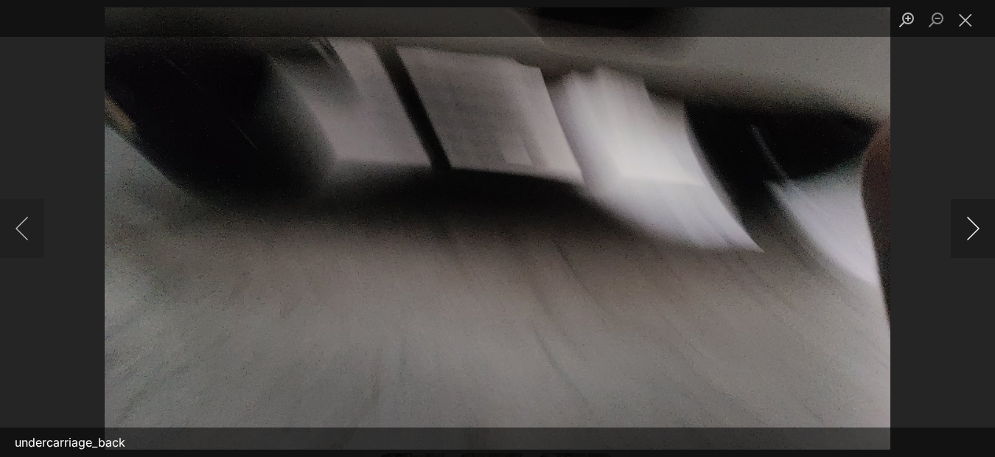
click at [971, 225] on button "Next image" at bounding box center [973, 228] width 44 height 59
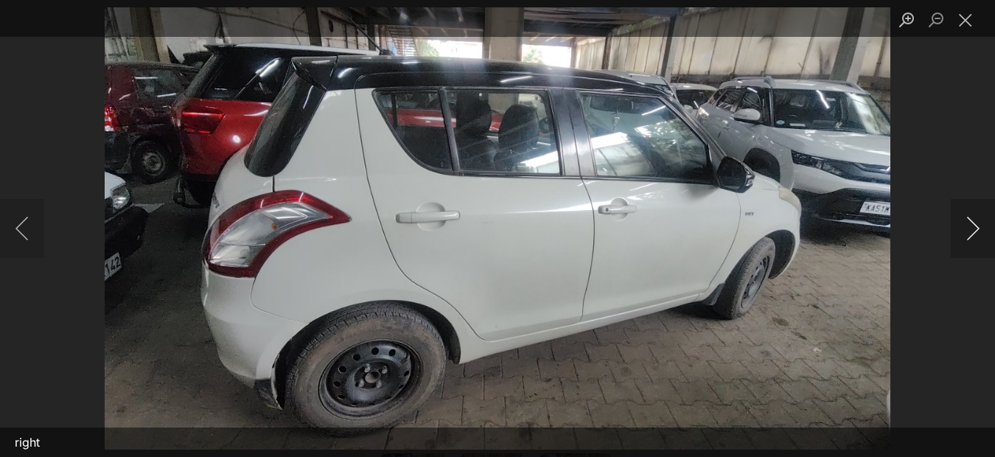
click at [971, 225] on button "Next image" at bounding box center [973, 228] width 44 height 59
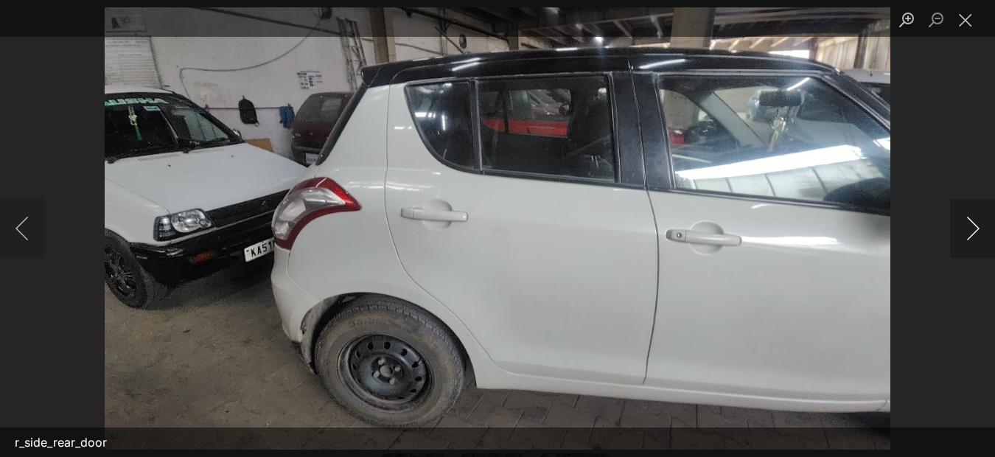
click at [971, 225] on button "Next image" at bounding box center [973, 228] width 44 height 59
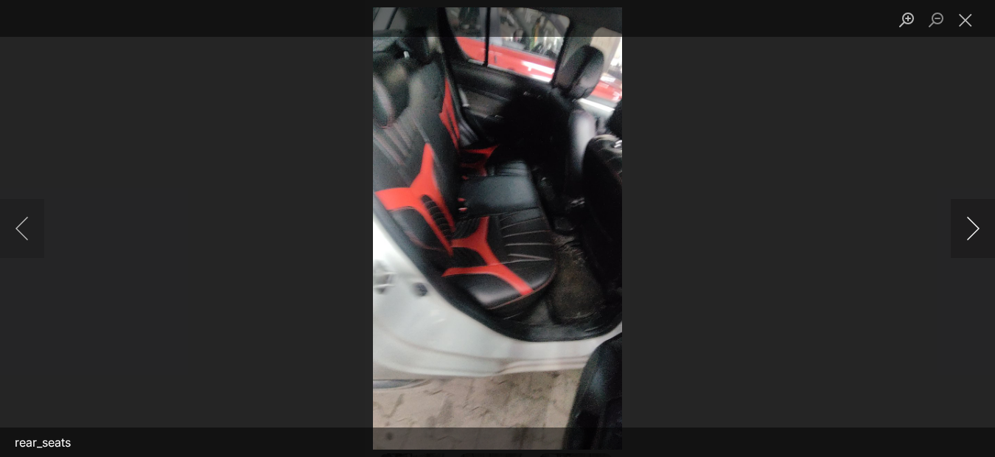
click at [971, 225] on button "Next image" at bounding box center [973, 228] width 44 height 59
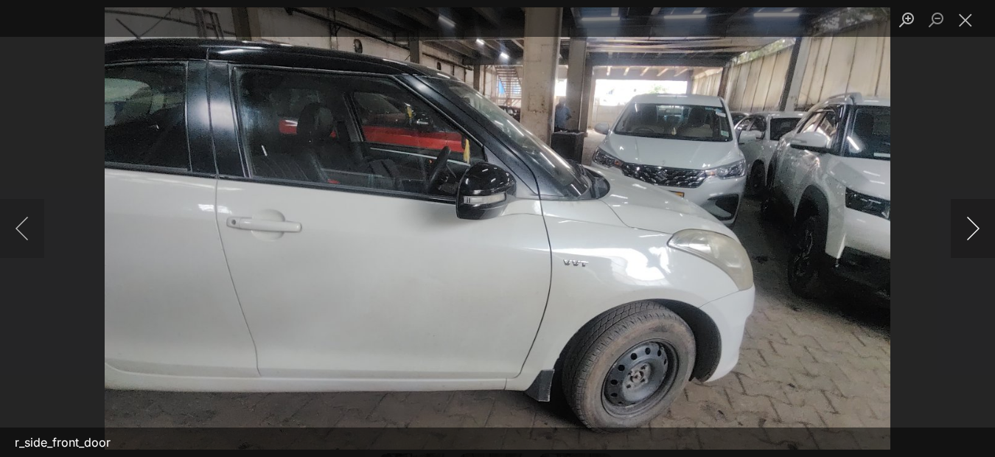
click at [971, 225] on button "Next image" at bounding box center [973, 228] width 44 height 59
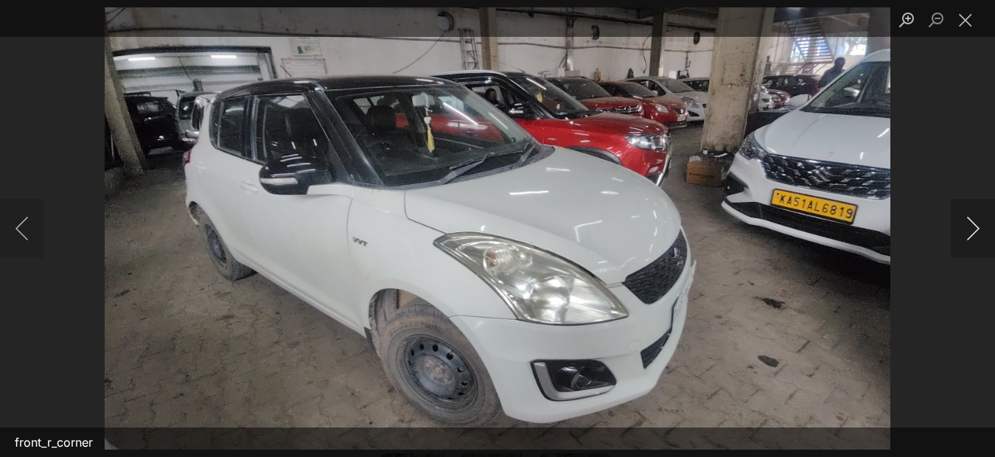
click at [971, 225] on button "Next image" at bounding box center [973, 228] width 44 height 59
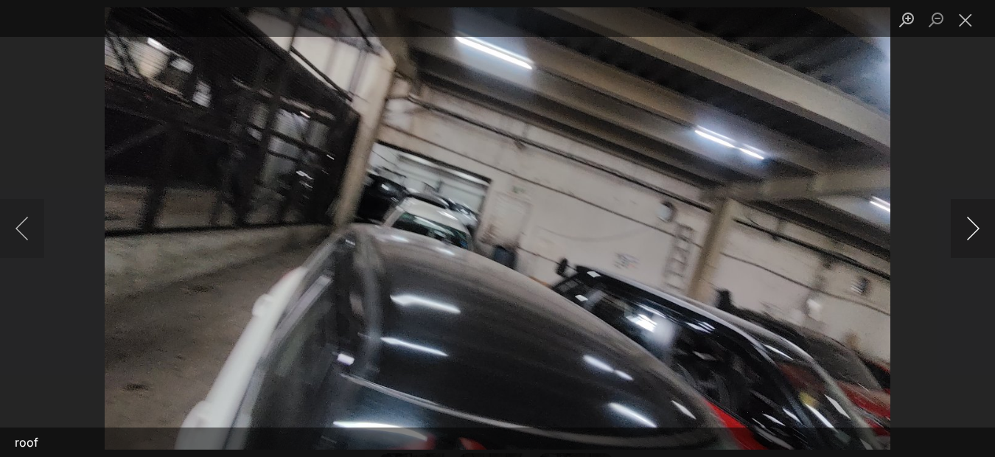
click at [971, 225] on button "Next image" at bounding box center [973, 228] width 44 height 59
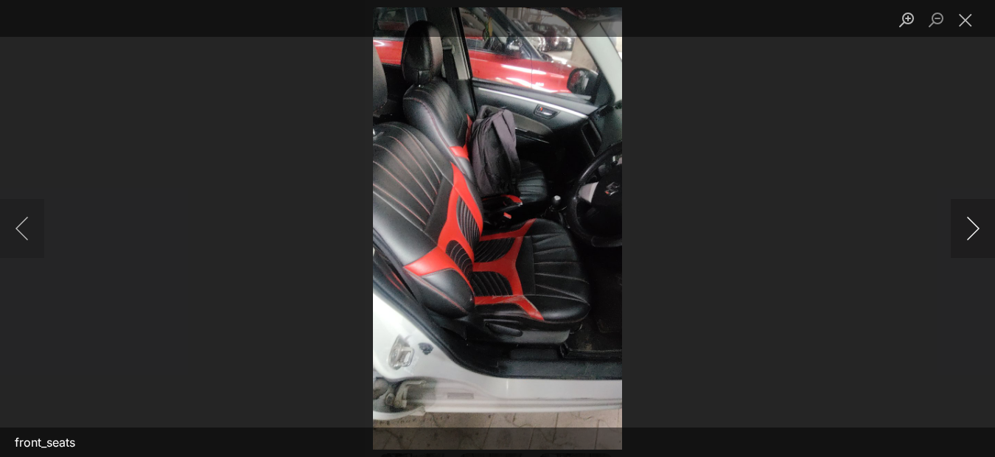
click at [971, 225] on button "Next image" at bounding box center [973, 228] width 44 height 59
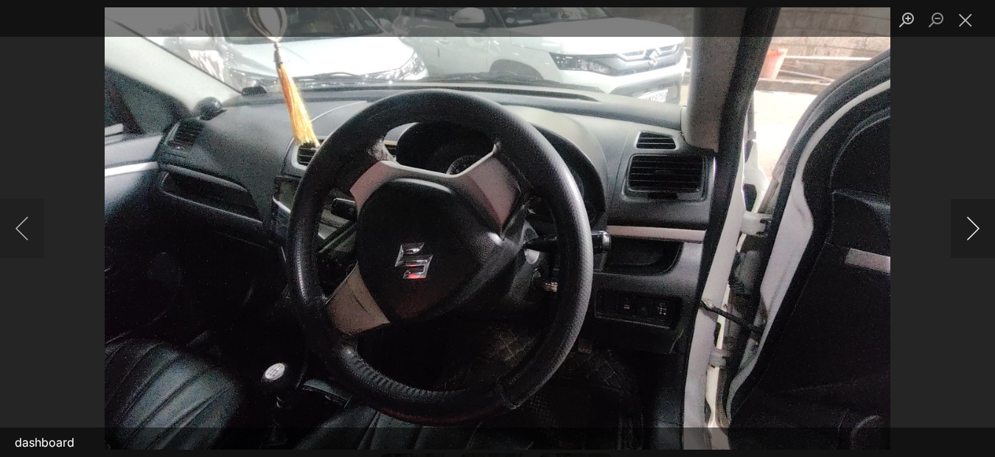
click at [971, 225] on button "Next image" at bounding box center [973, 228] width 44 height 59
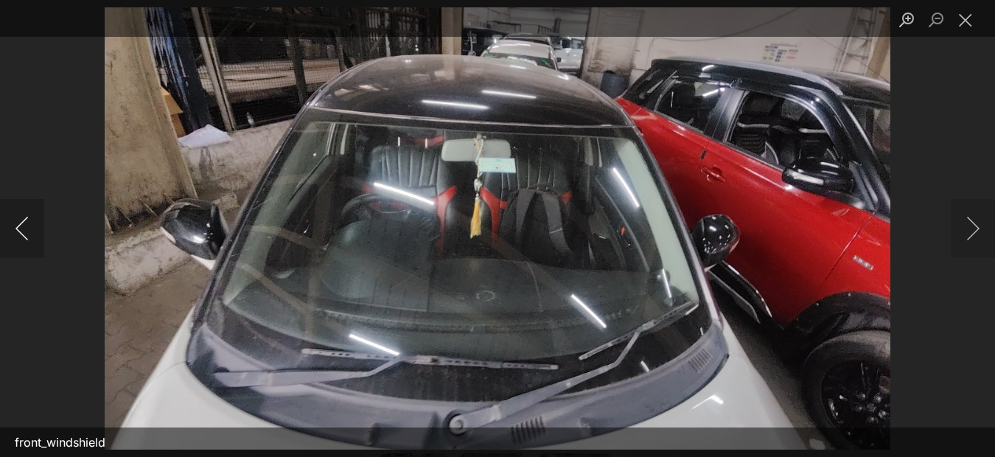
click at [27, 224] on button "Previous image" at bounding box center [22, 228] width 44 height 59
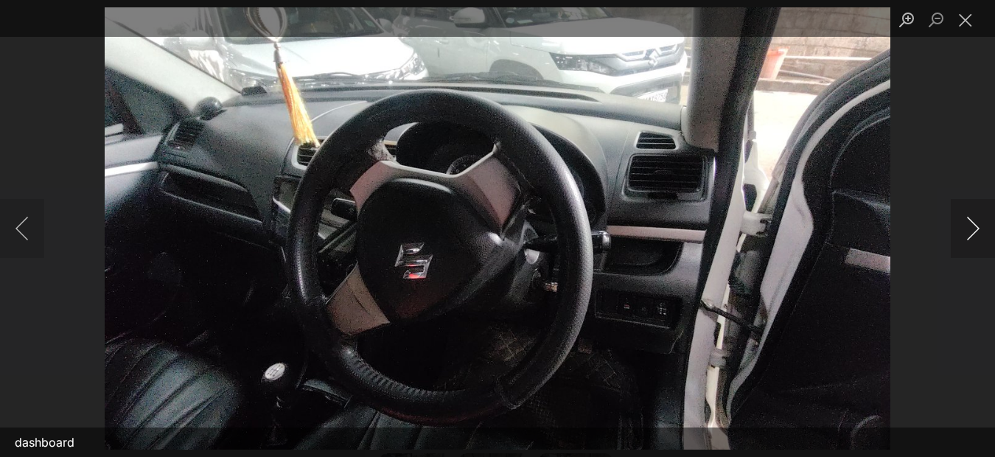
click at [965, 222] on button "Next image" at bounding box center [973, 228] width 44 height 59
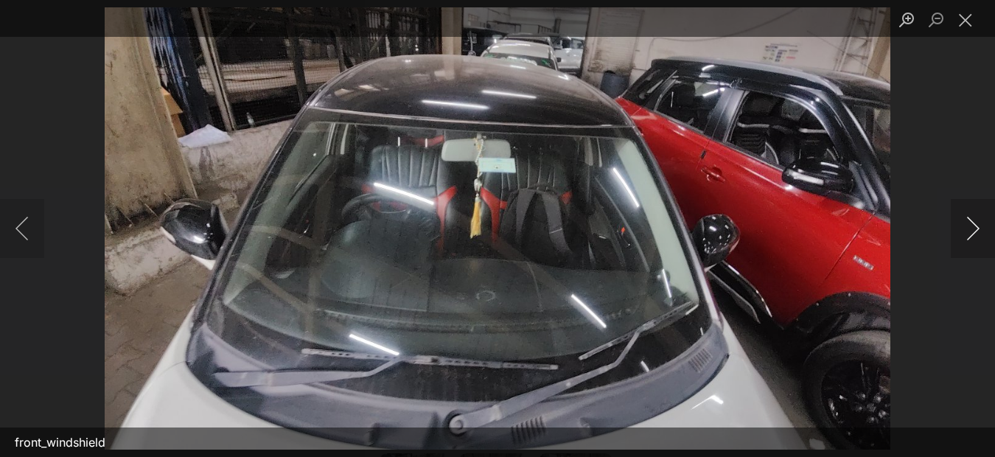
click at [965, 222] on button "Next image" at bounding box center [973, 228] width 44 height 59
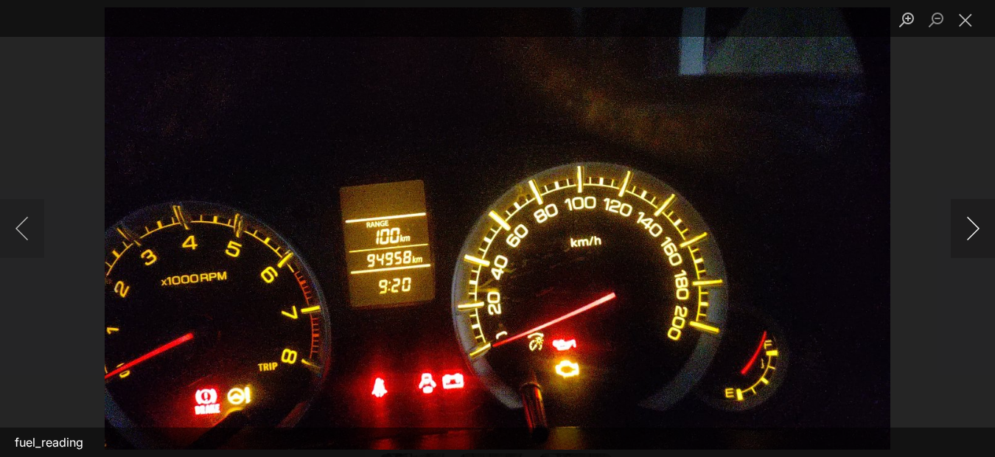
click at [965, 222] on button "Next image" at bounding box center [973, 228] width 44 height 59
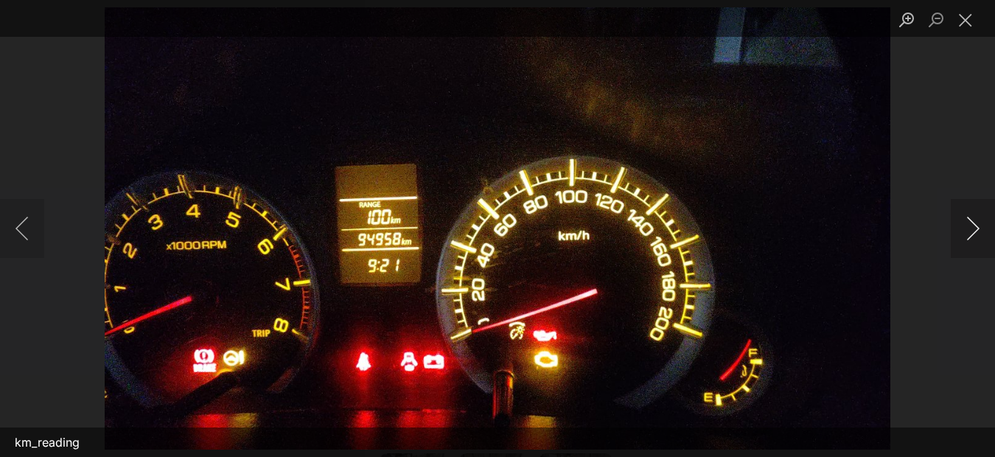
click at [965, 222] on button "Next image" at bounding box center [973, 228] width 44 height 59
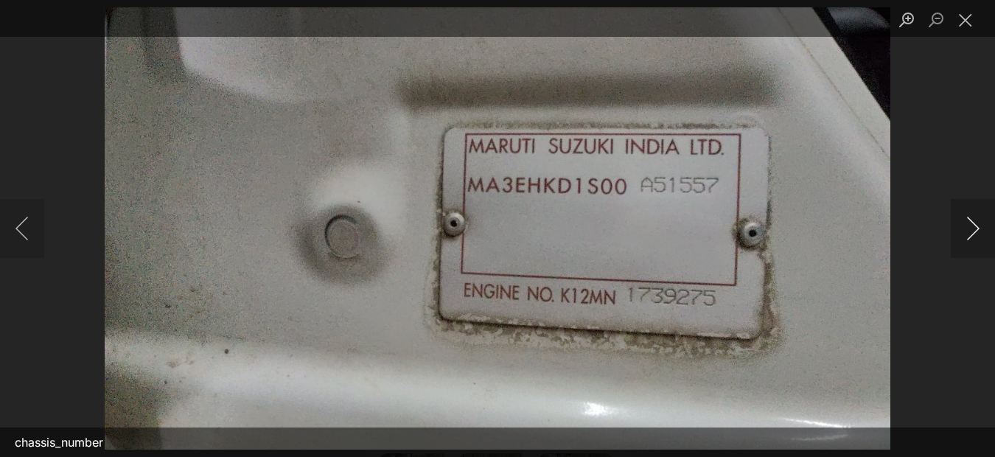
click at [965, 222] on button "Next image" at bounding box center [973, 228] width 44 height 59
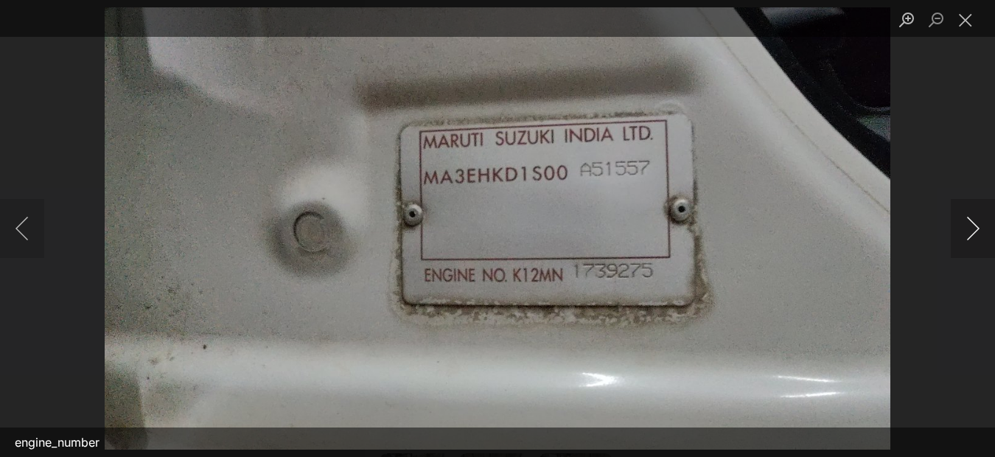
click at [965, 222] on button "Next image" at bounding box center [973, 228] width 44 height 59
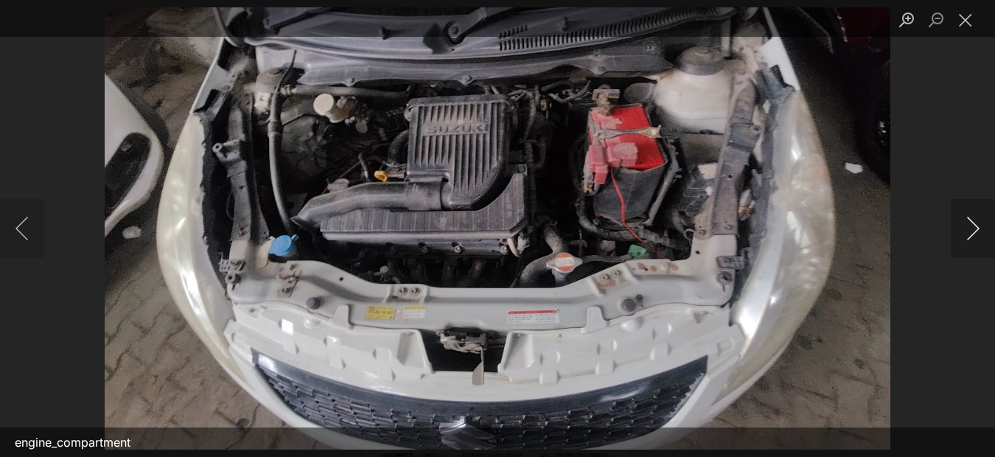
click at [976, 233] on button "Next image" at bounding box center [973, 228] width 44 height 59
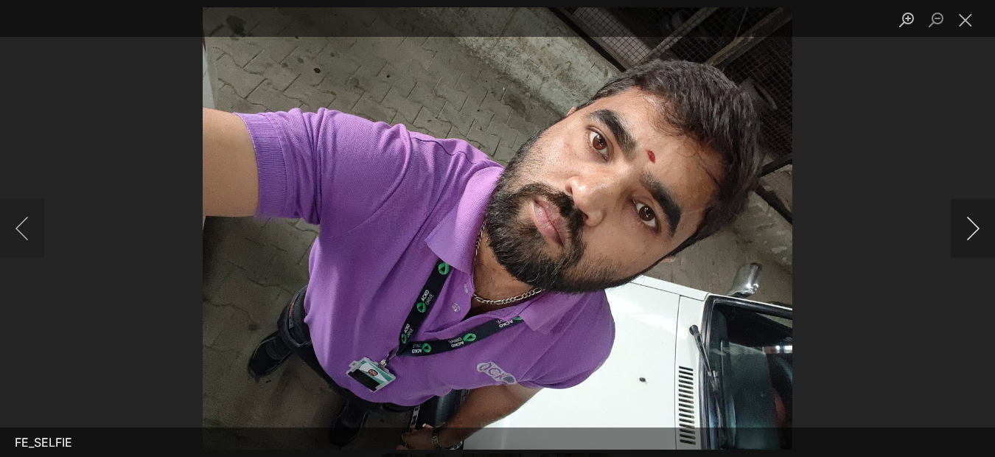
click at [976, 233] on button "Next image" at bounding box center [973, 228] width 44 height 59
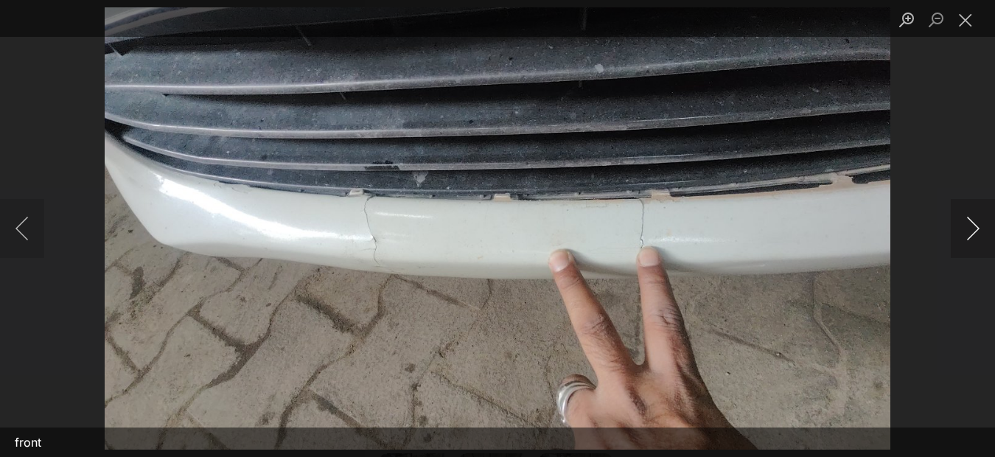
click at [978, 228] on button "Next image" at bounding box center [973, 228] width 44 height 59
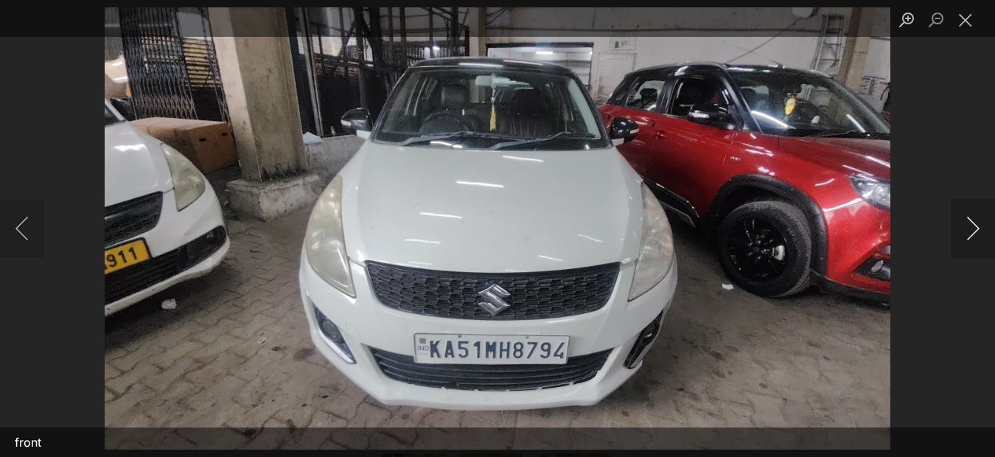
click at [977, 228] on button "Next image" at bounding box center [973, 228] width 44 height 59
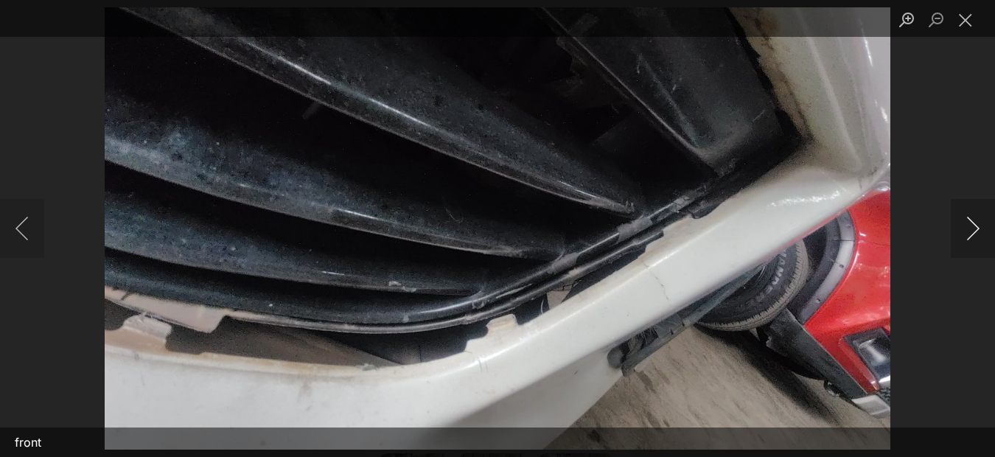
click at [977, 228] on button "Next image" at bounding box center [973, 228] width 44 height 59
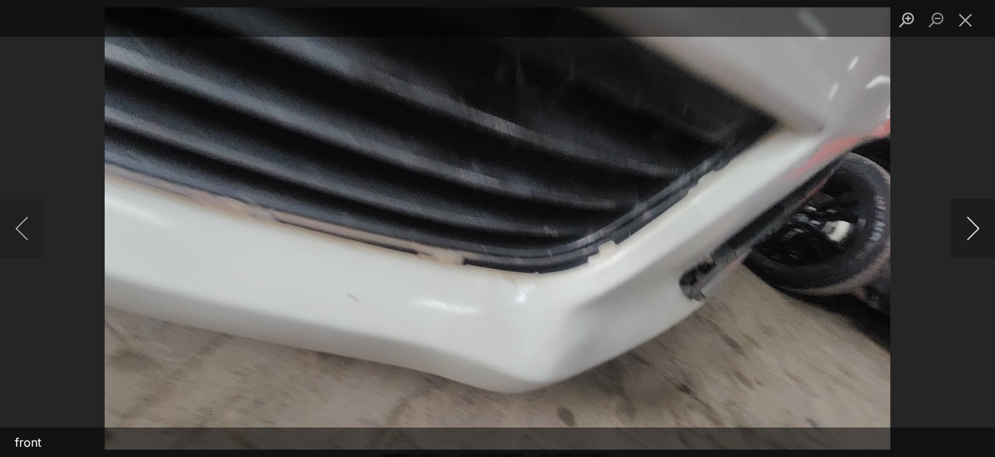
click at [977, 228] on button "Next image" at bounding box center [973, 228] width 44 height 59
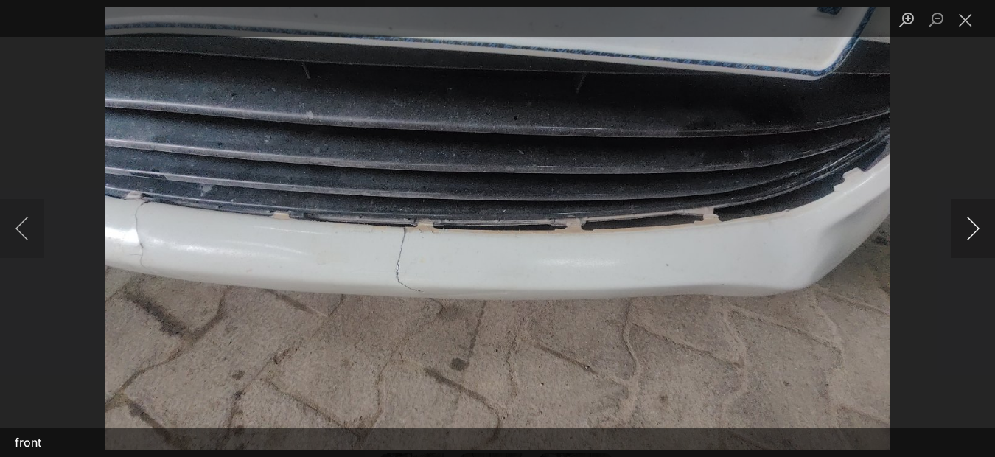
click at [977, 228] on button "Next image" at bounding box center [973, 228] width 44 height 59
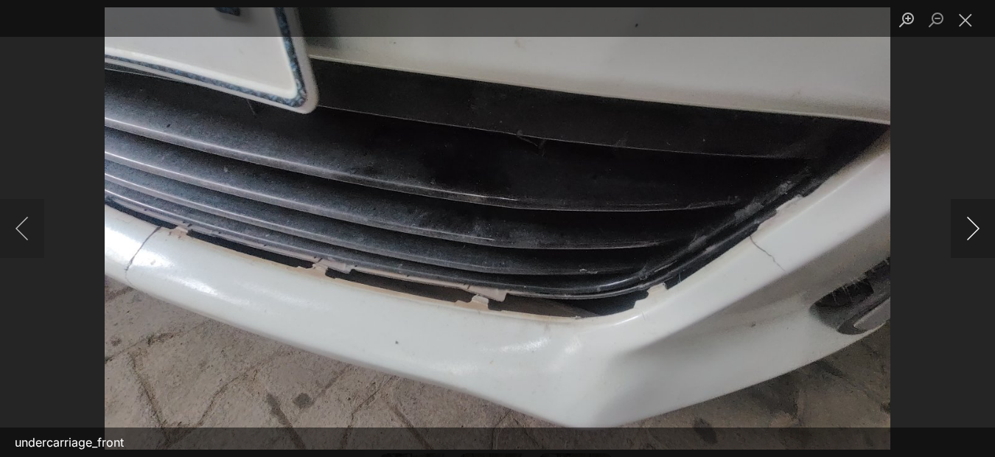
click at [977, 228] on button "Next image" at bounding box center [973, 228] width 44 height 59
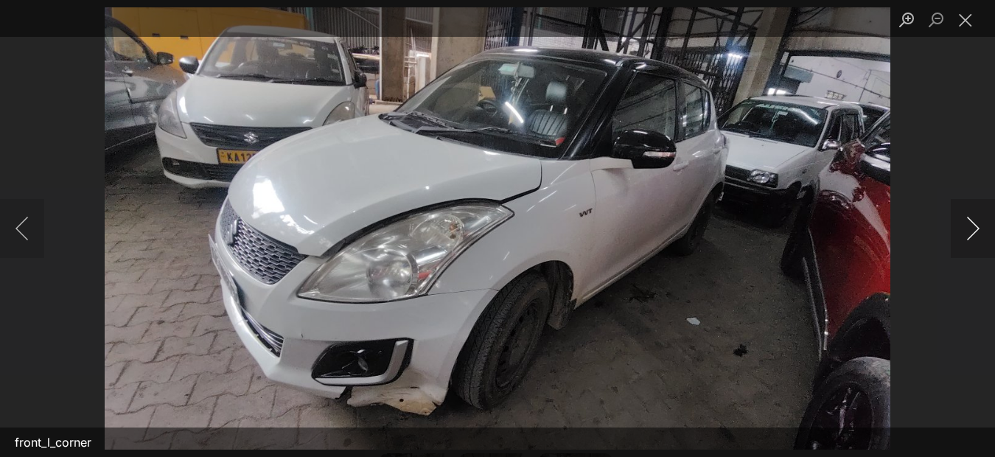
click at [977, 228] on button "Next image" at bounding box center [973, 228] width 44 height 59
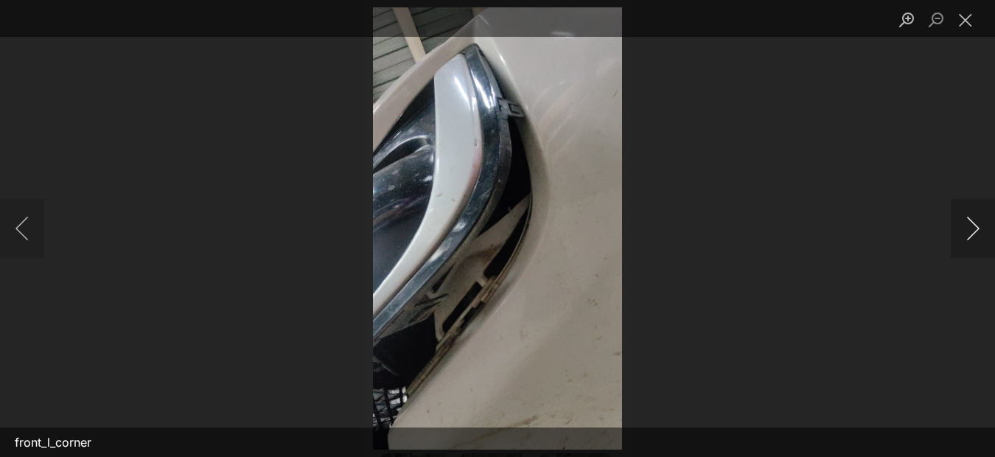
click at [977, 228] on button "Next image" at bounding box center [973, 228] width 44 height 59
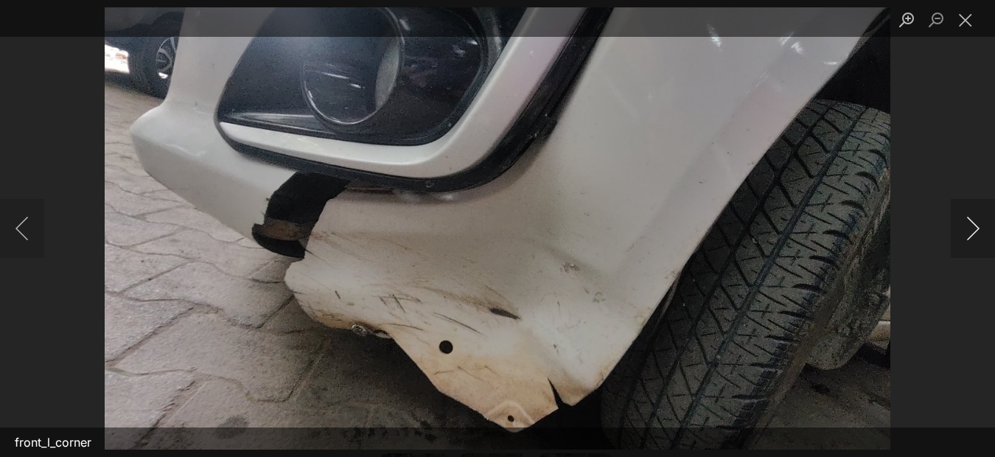
click at [977, 228] on button "Next image" at bounding box center [973, 228] width 44 height 59
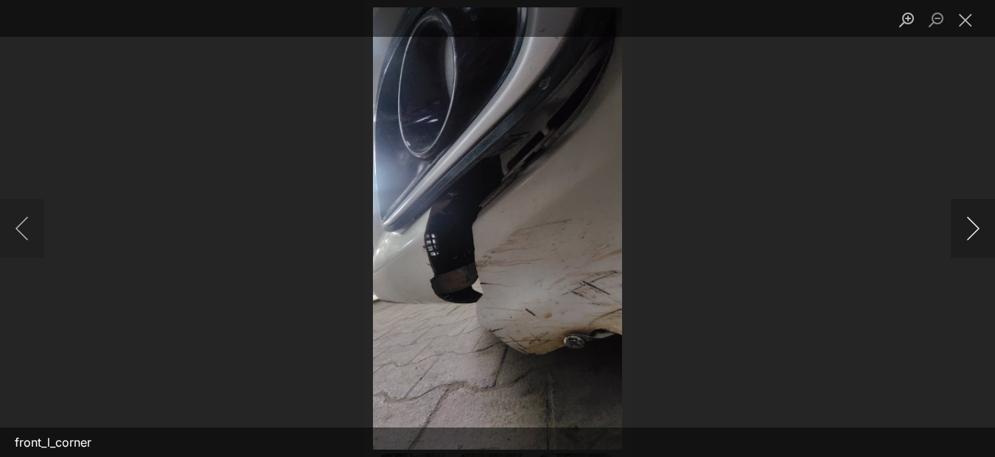
click at [977, 228] on button "Next image" at bounding box center [973, 228] width 44 height 59
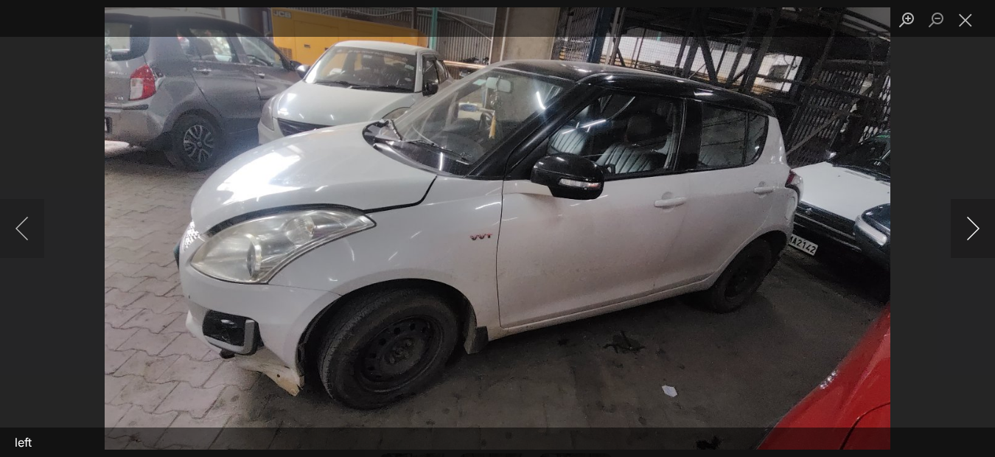
click at [977, 228] on button "Next image" at bounding box center [973, 228] width 44 height 59
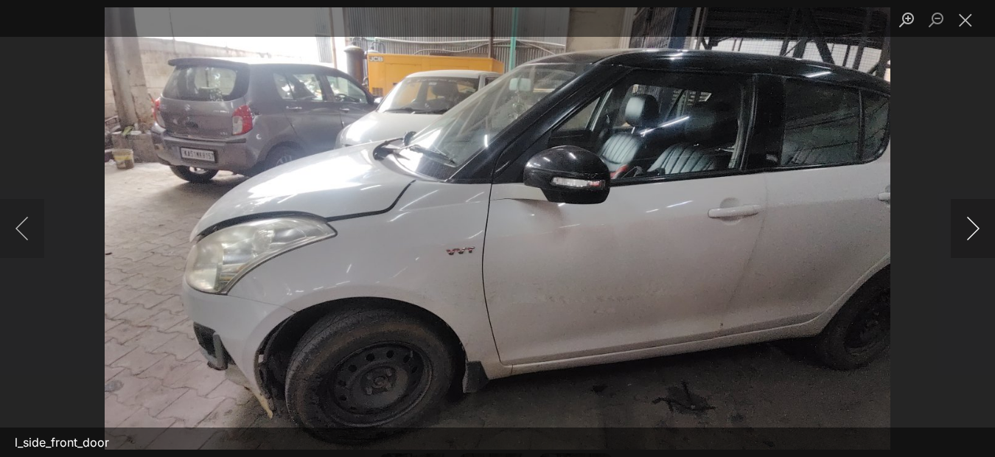
click at [977, 228] on button "Next image" at bounding box center [973, 228] width 44 height 59
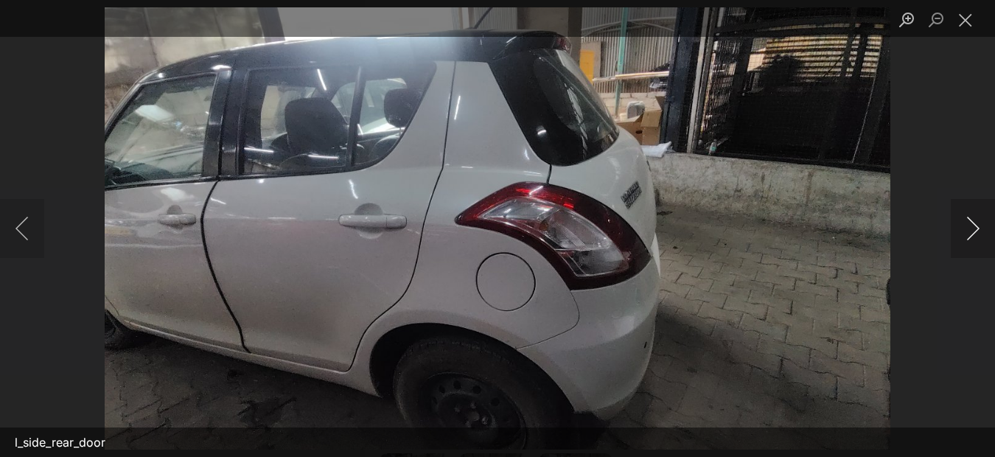
click at [977, 228] on button "Next image" at bounding box center [973, 228] width 44 height 59
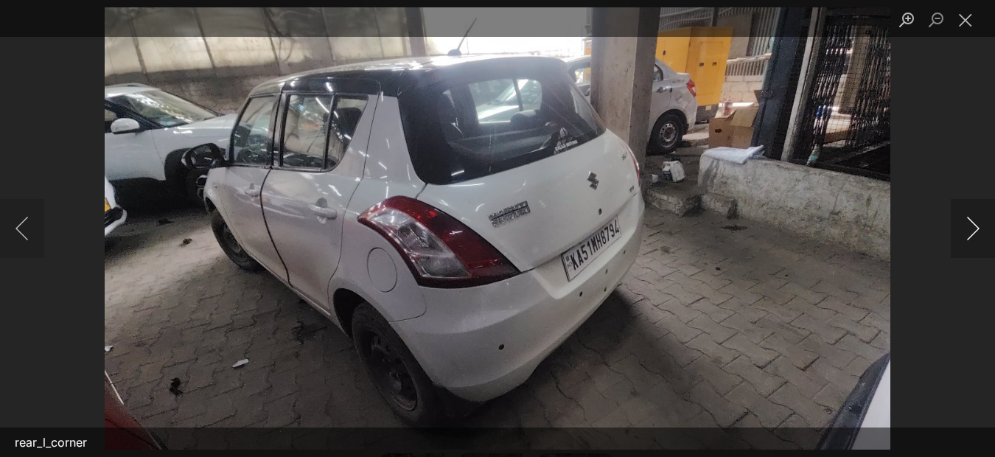
click at [977, 228] on button "Next image" at bounding box center [973, 228] width 44 height 59
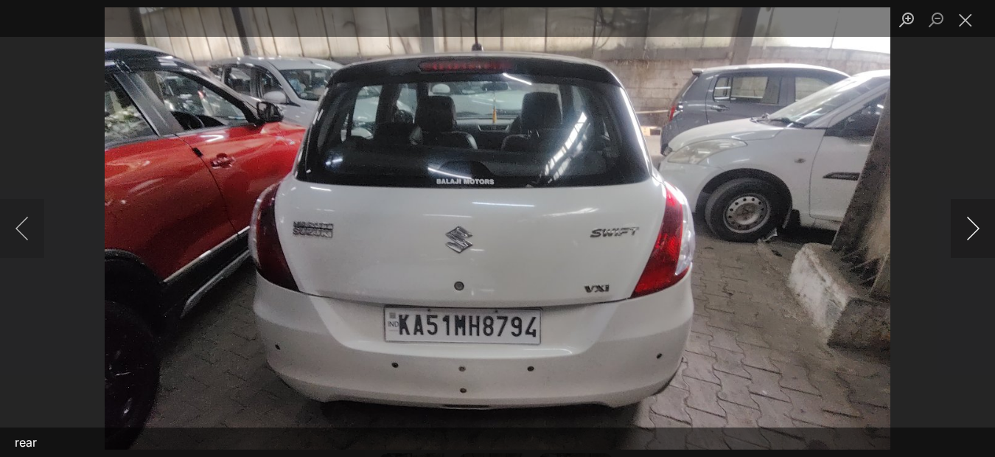
click at [977, 228] on button "Next image" at bounding box center [973, 228] width 44 height 59
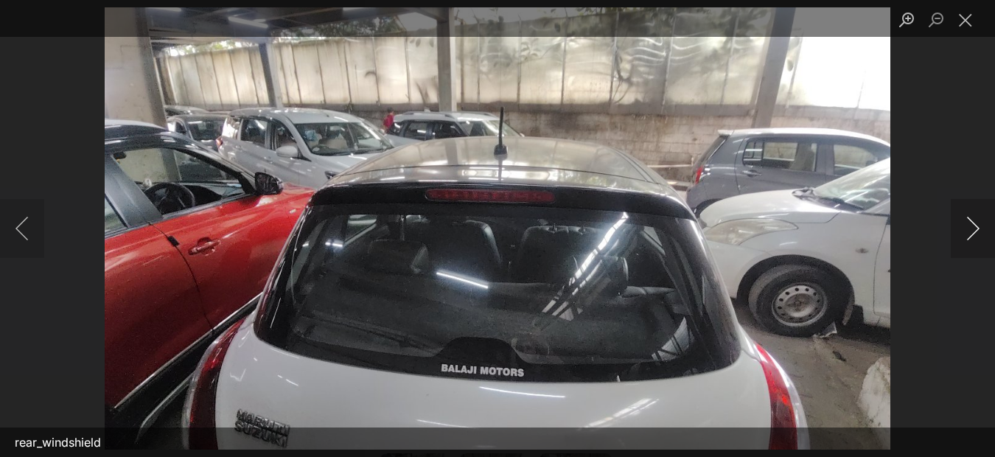
click at [977, 228] on button "Next image" at bounding box center [973, 228] width 44 height 59
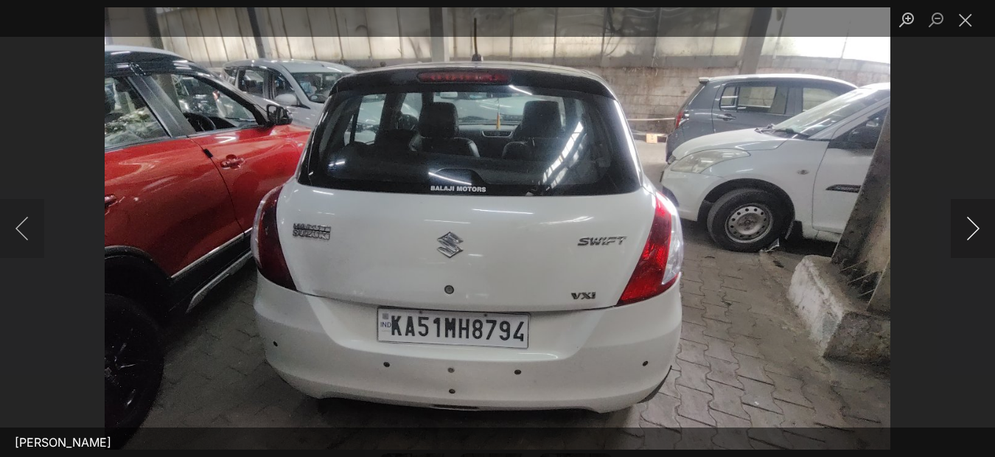
click at [977, 228] on button "Next image" at bounding box center [973, 228] width 44 height 59
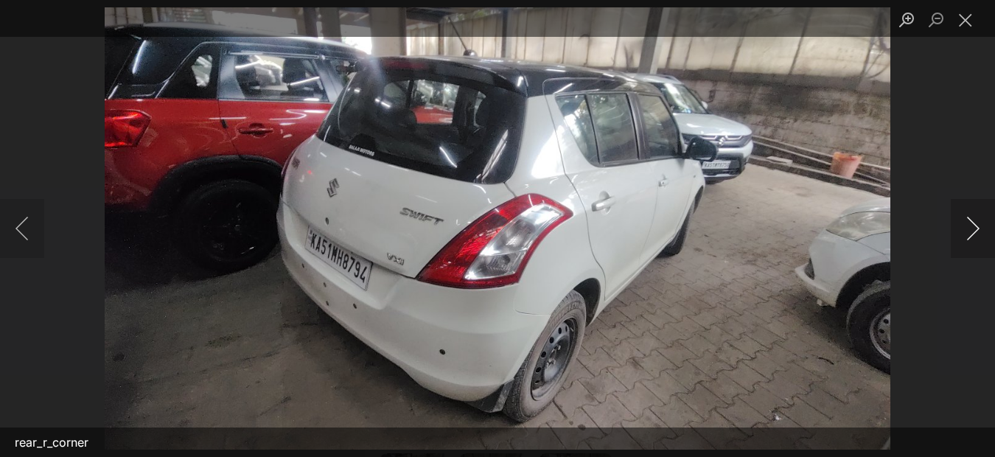
click at [977, 228] on button "Next image" at bounding box center [973, 228] width 44 height 59
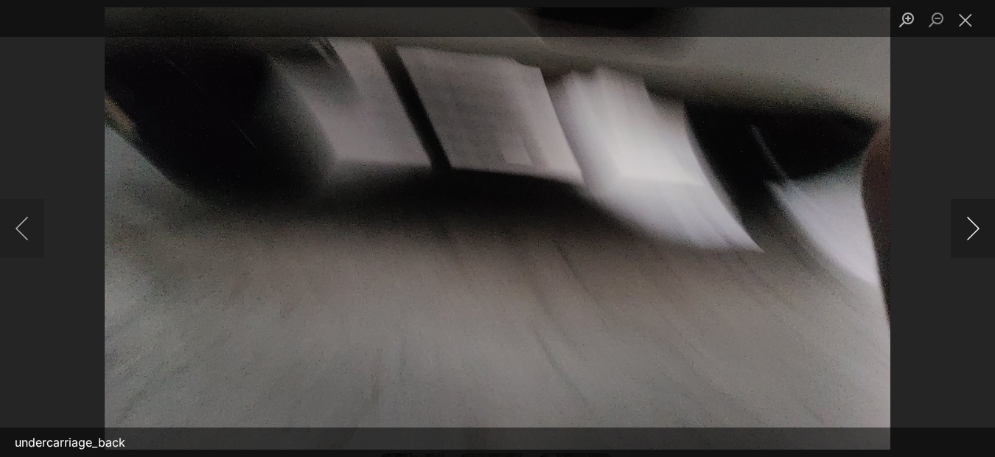
click at [977, 228] on button "Next image" at bounding box center [973, 228] width 44 height 59
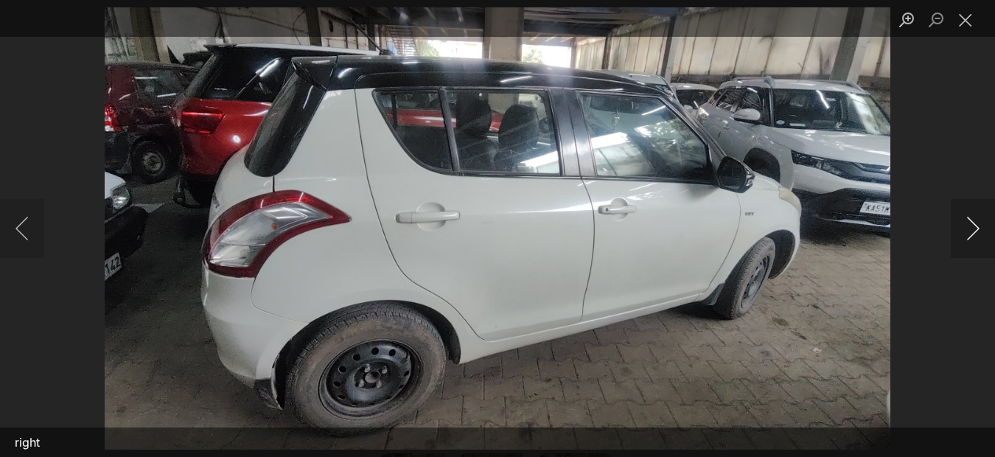
click at [977, 228] on button "Next image" at bounding box center [973, 228] width 44 height 59
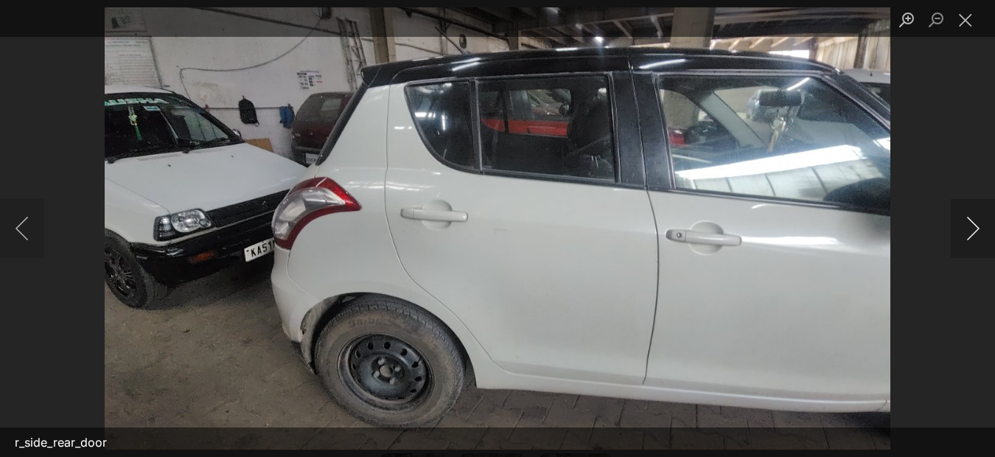
click at [977, 228] on button "Next image" at bounding box center [973, 228] width 44 height 59
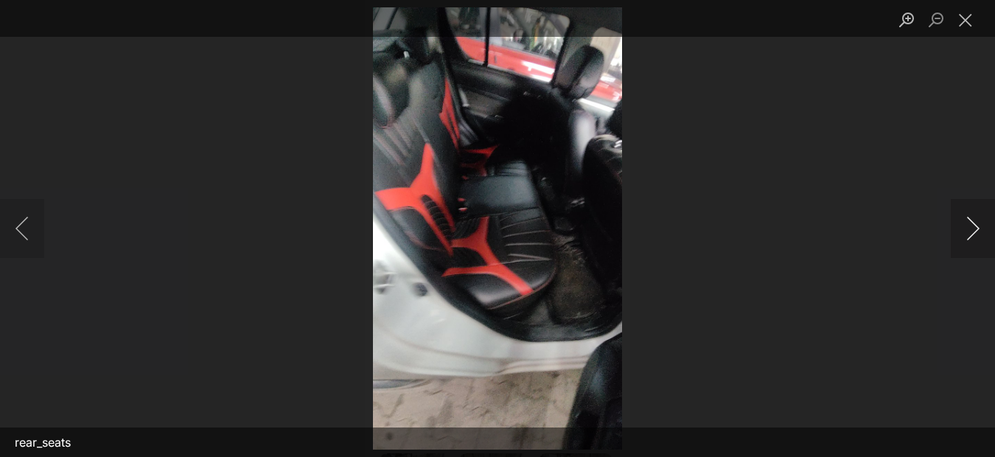
click at [977, 228] on button "Next image" at bounding box center [973, 228] width 44 height 59
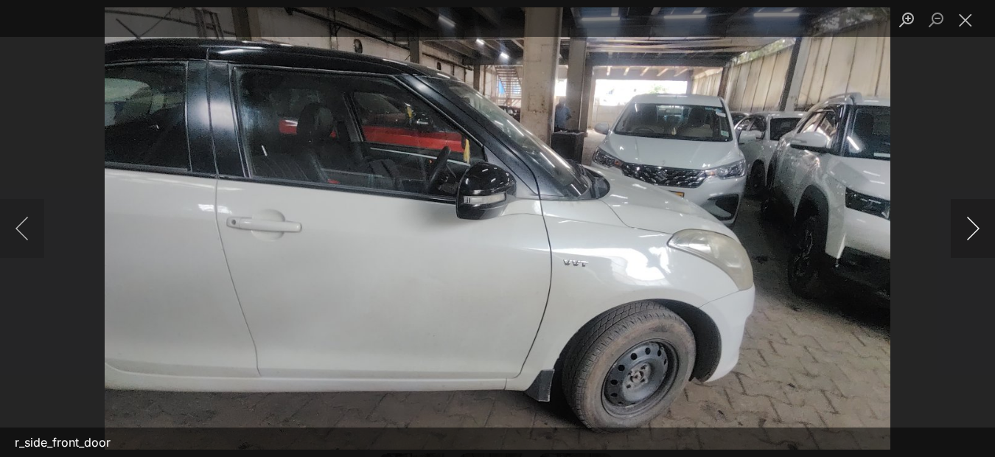
click at [977, 228] on button "Next image" at bounding box center [973, 228] width 44 height 59
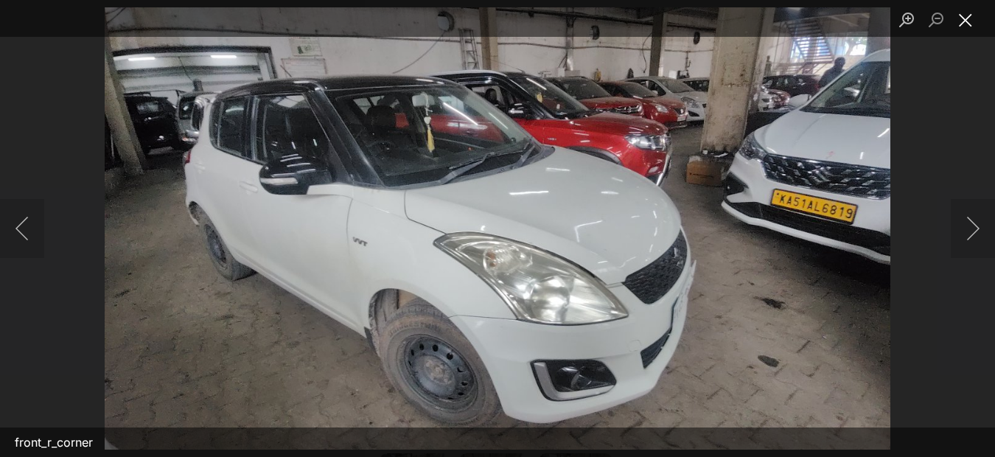
click at [962, 12] on button "Close lightbox" at bounding box center [965, 20] width 29 height 26
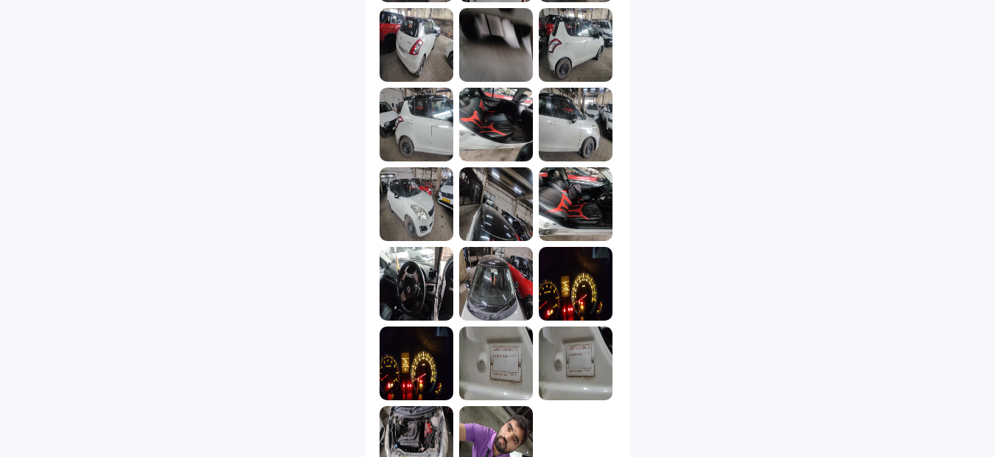
scroll to position [1791, 0]
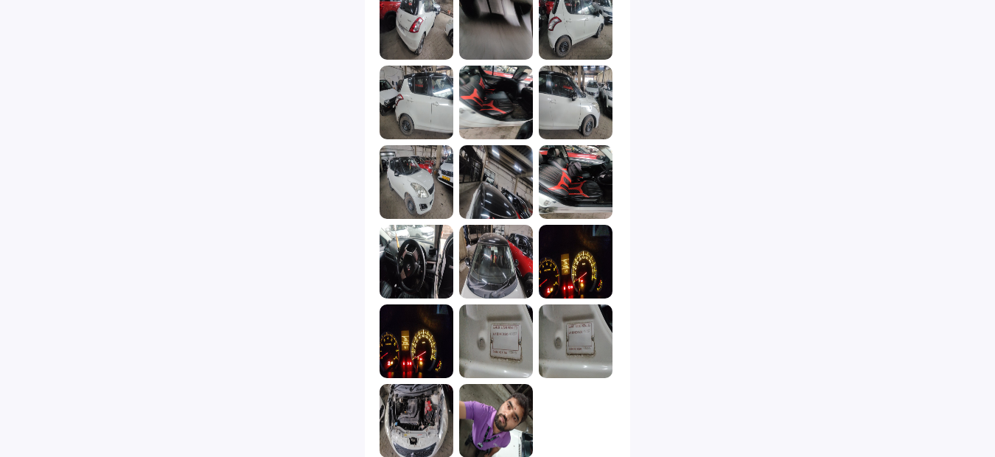
click at [419, 327] on img at bounding box center [417, 341] width 74 height 74
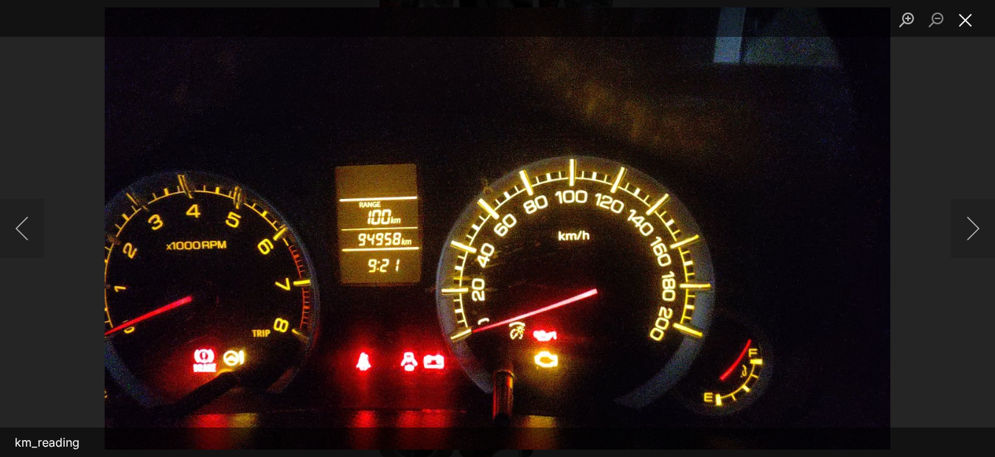
click at [965, 23] on button "Close lightbox" at bounding box center [965, 20] width 29 height 26
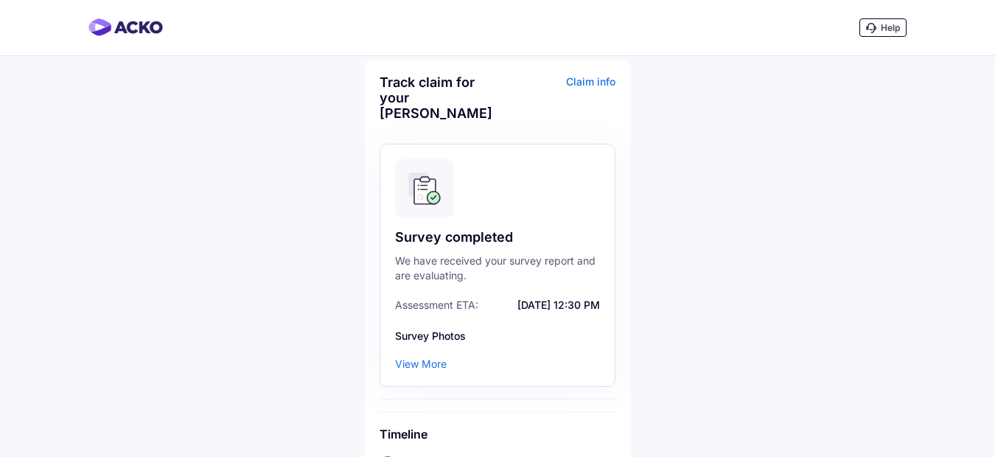
click at [587, 76] on div "Claim info" at bounding box center [558, 102] width 114 height 57
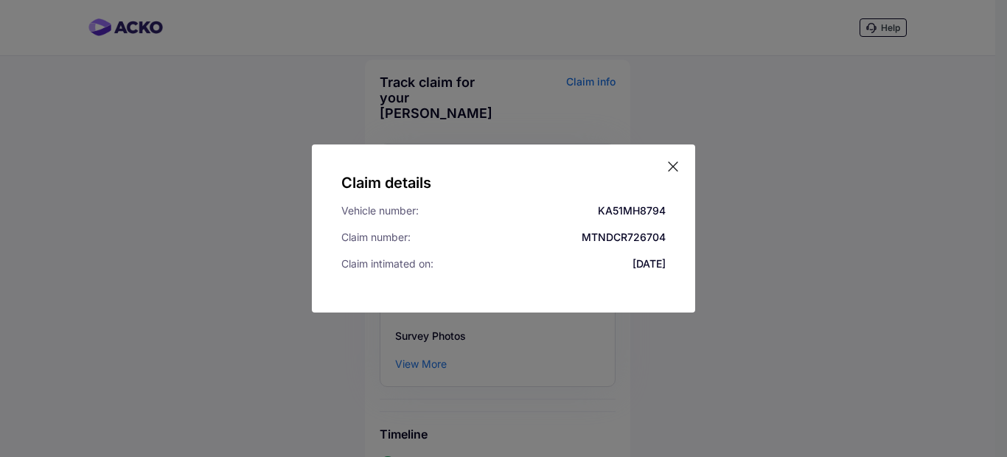
click at [671, 161] on icon at bounding box center [672, 166] width 15 height 15
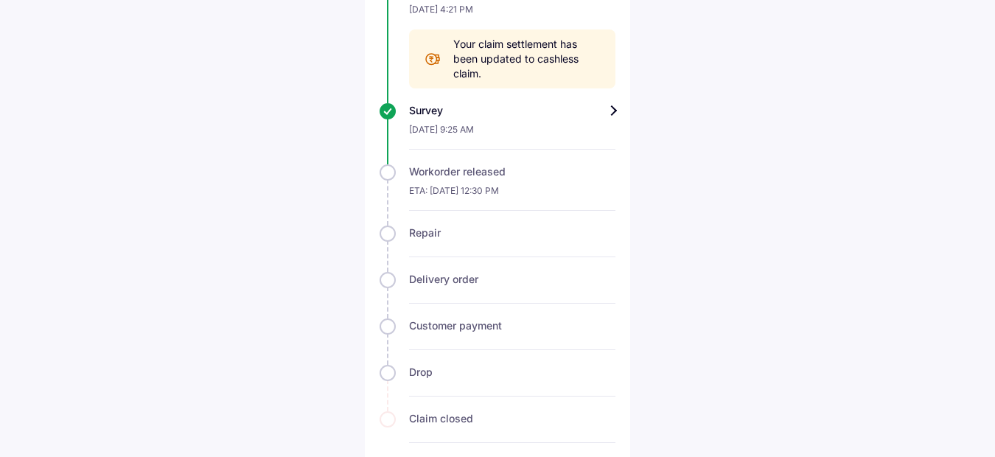
scroll to position [583, 0]
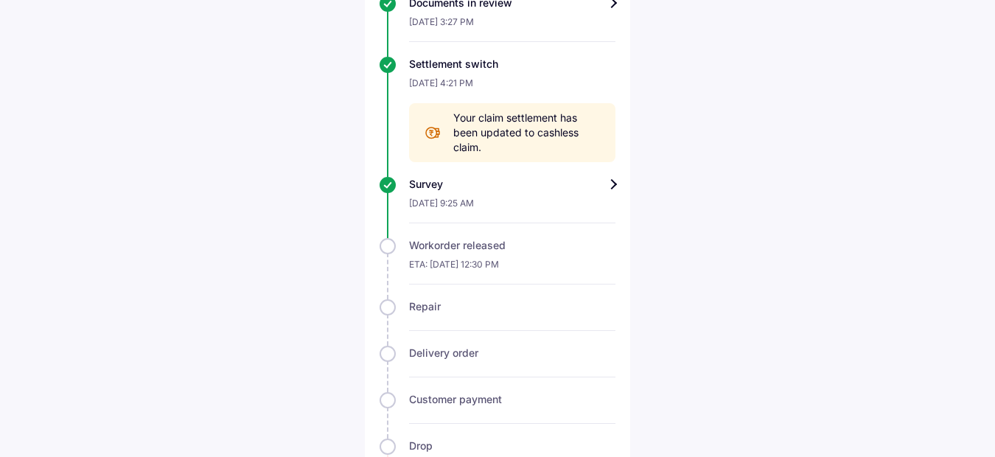
click at [609, 177] on div "Survey" at bounding box center [512, 184] width 206 height 15
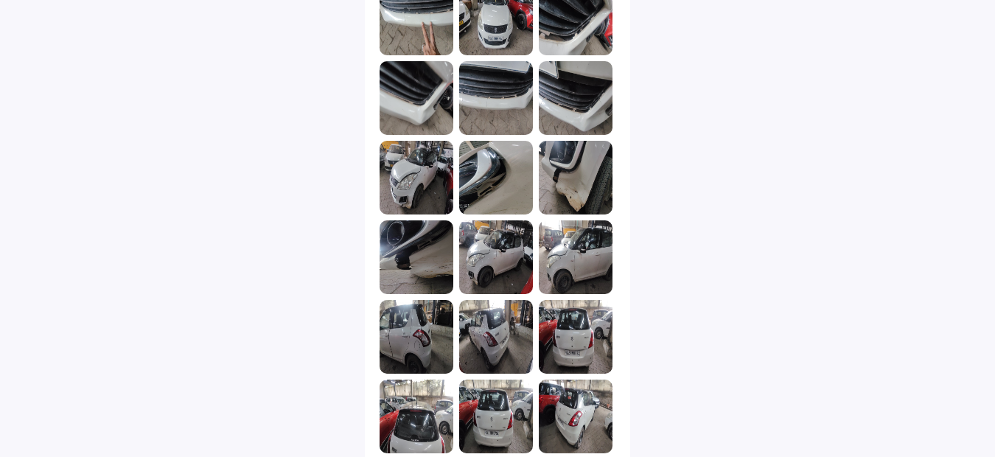
scroll to position [958, 0]
